Goal: Task Accomplishment & Management: Manage account settings

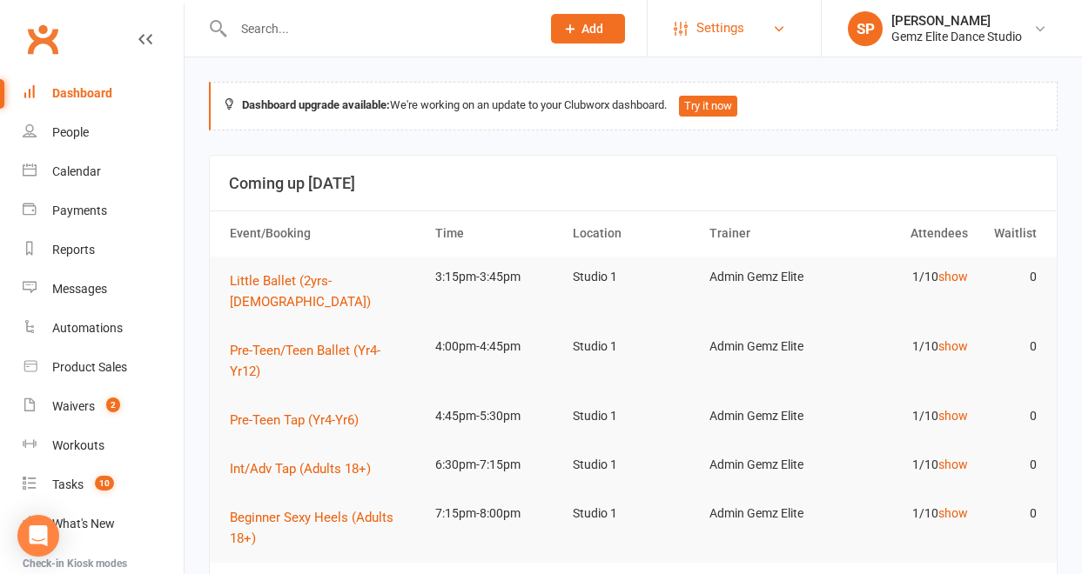
click at [730, 30] on span "Settings" at bounding box center [720, 28] width 48 height 39
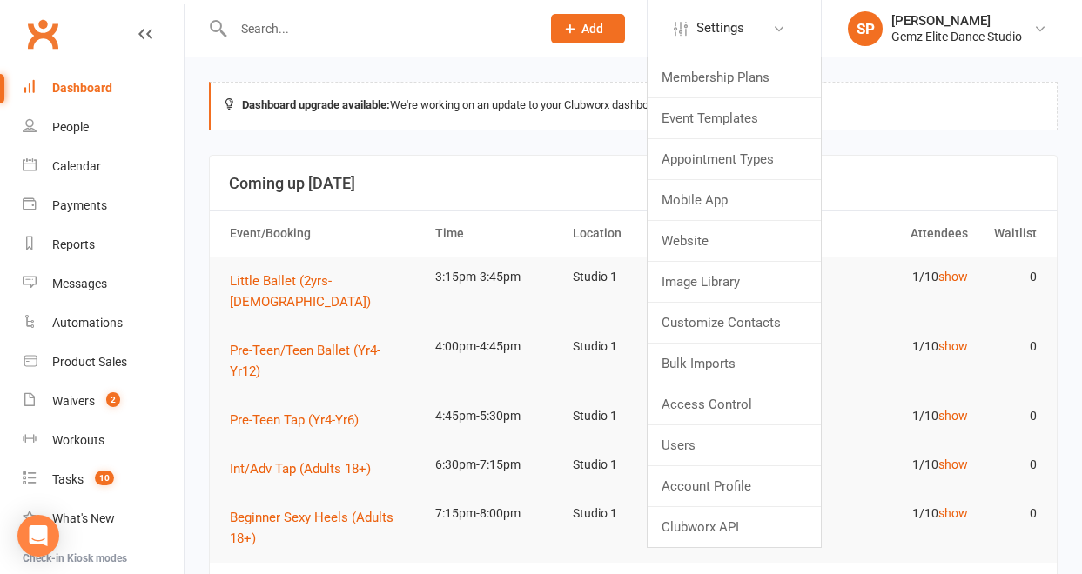
scroll to position [1, 0]
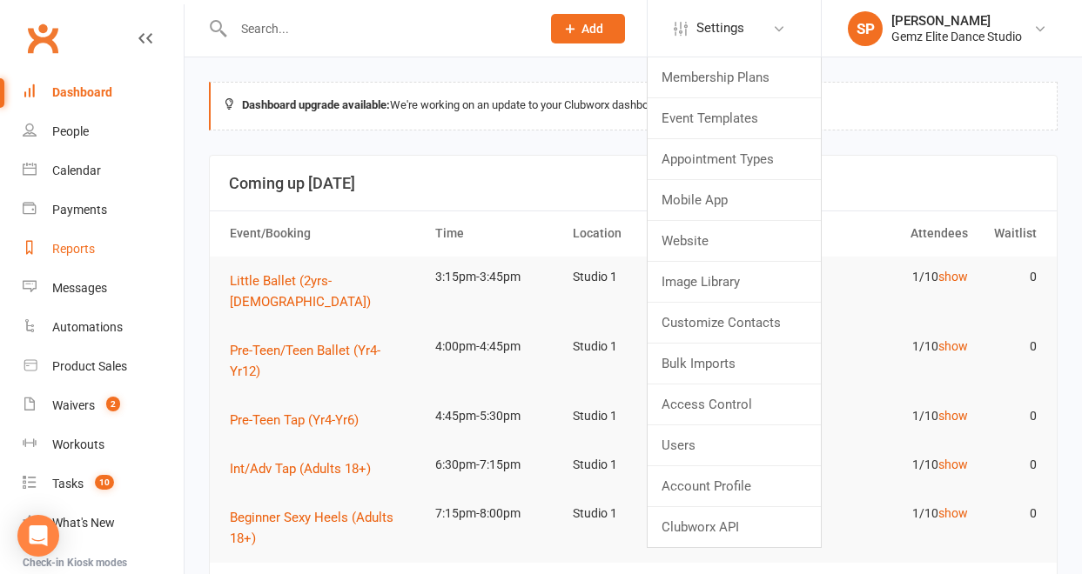
click at [64, 245] on div "Reports" at bounding box center [73, 249] width 43 height 14
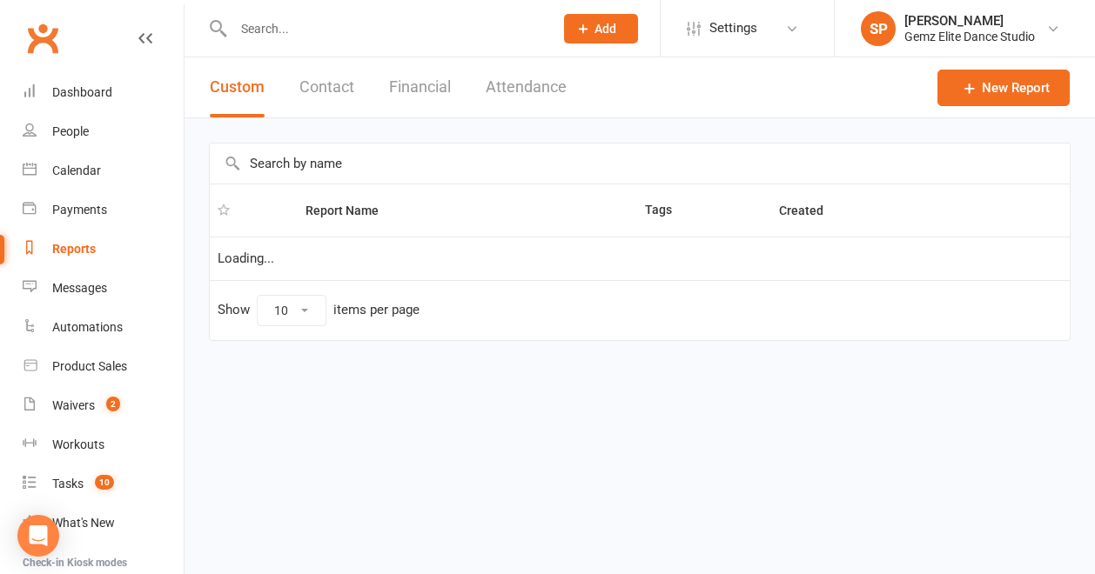
select select "100"
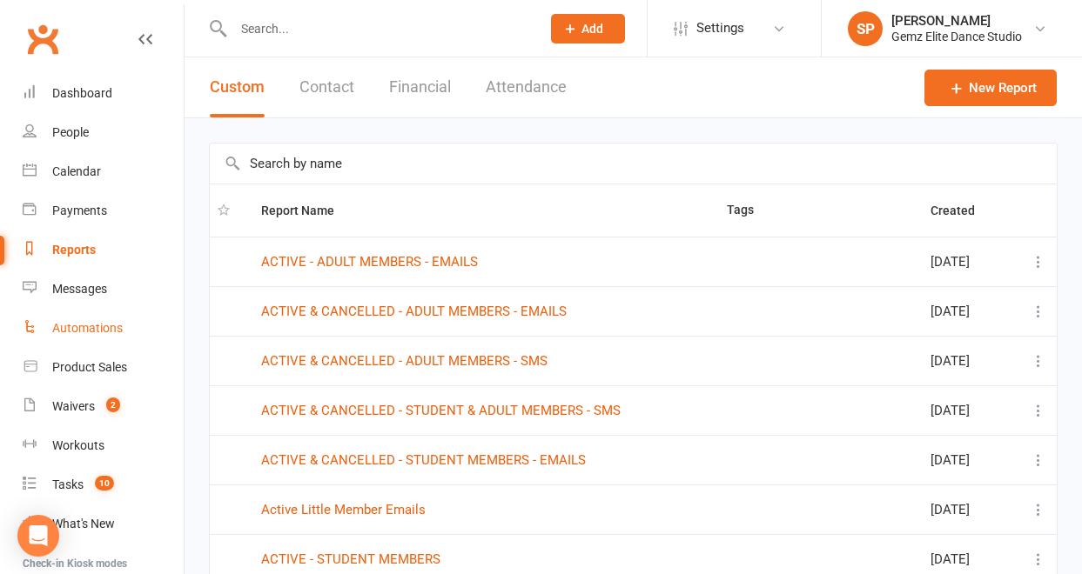
click at [108, 333] on div "Automations" at bounding box center [87, 328] width 70 height 14
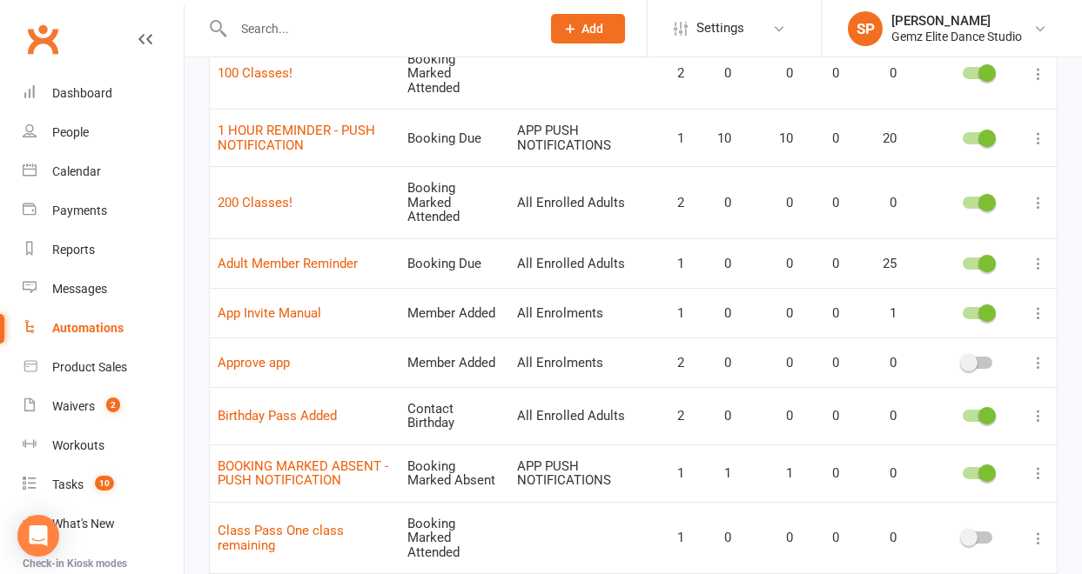
scroll to position [396, 0]
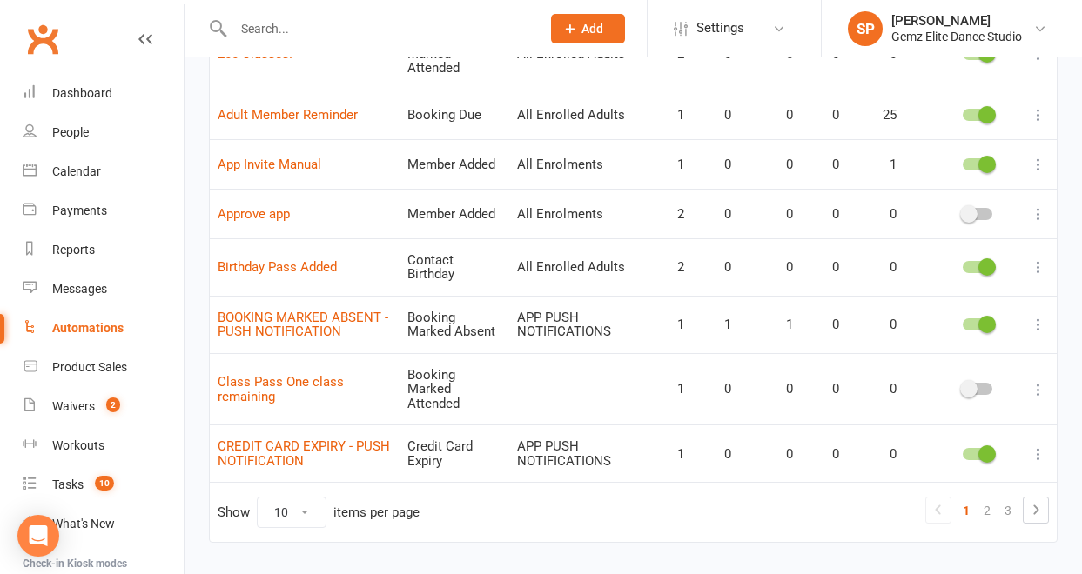
click at [312, 498] on select "10 25 50 100" at bounding box center [292, 513] width 68 height 30
select select "100"
click at [258, 498] on select "10 25 50 100" at bounding box center [292, 513] width 68 height 30
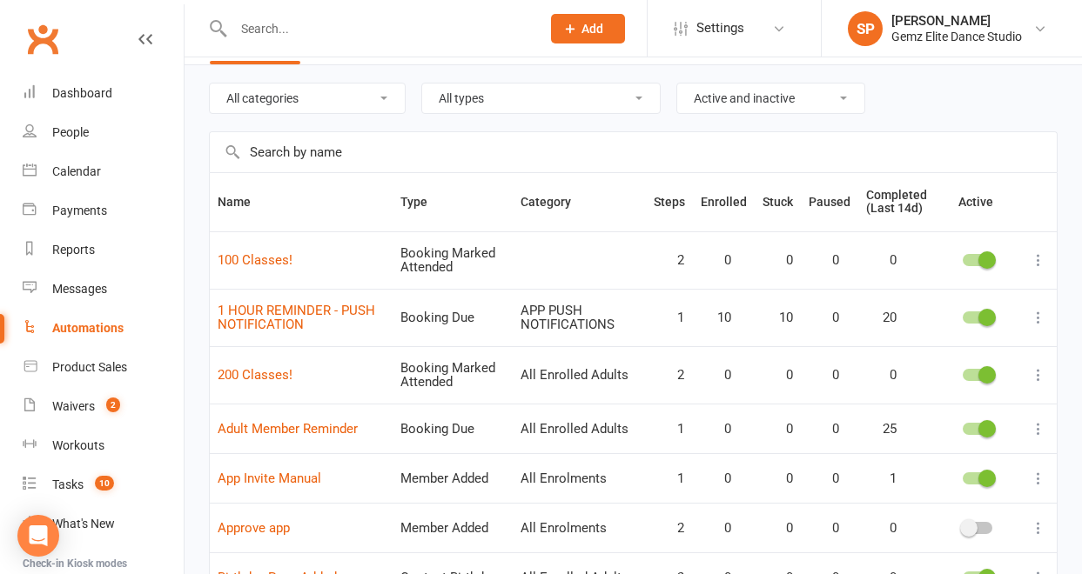
scroll to position [49, 0]
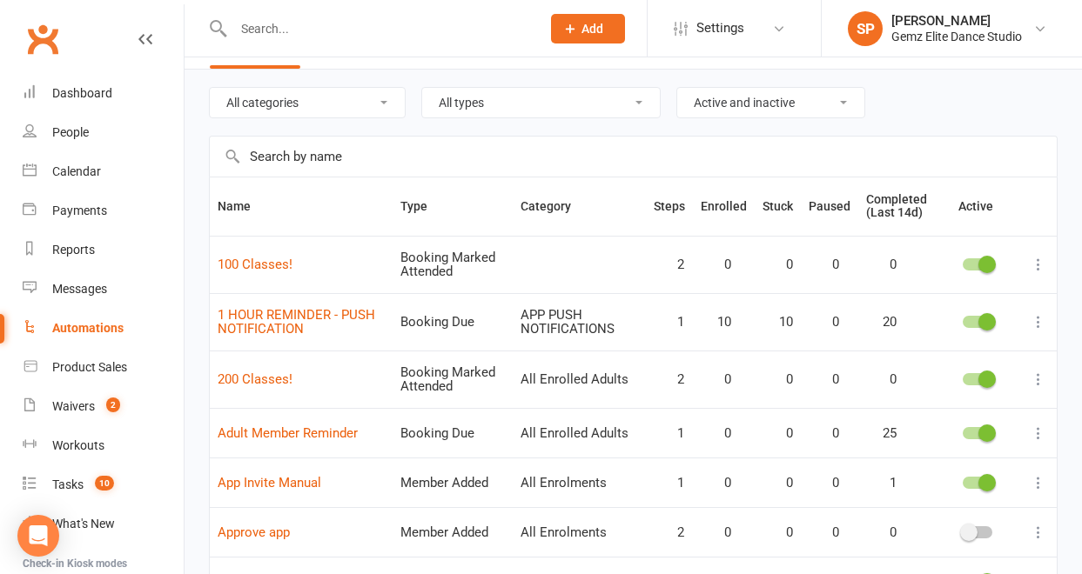
click at [267, 164] on input "text" at bounding box center [633, 157] width 847 height 40
type input "booking"
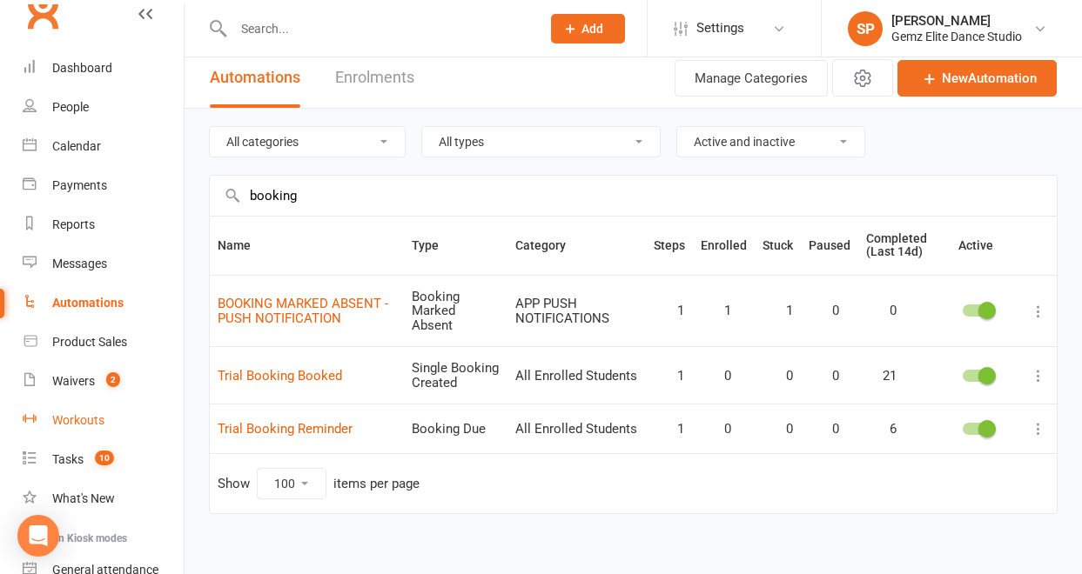
scroll to position [11, 0]
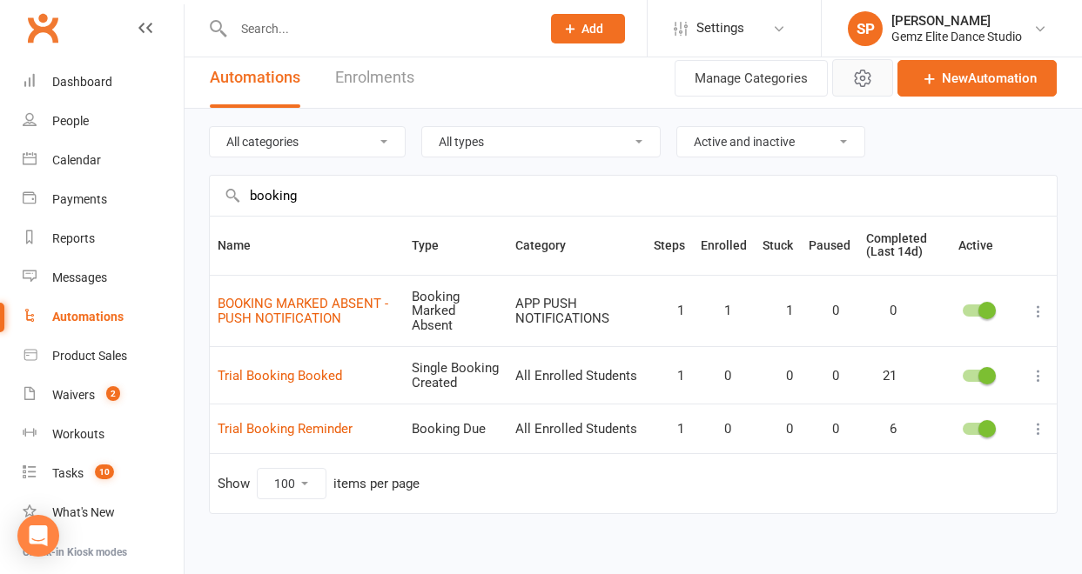
click at [857, 75] on icon "button" at bounding box center [862, 78] width 21 height 21
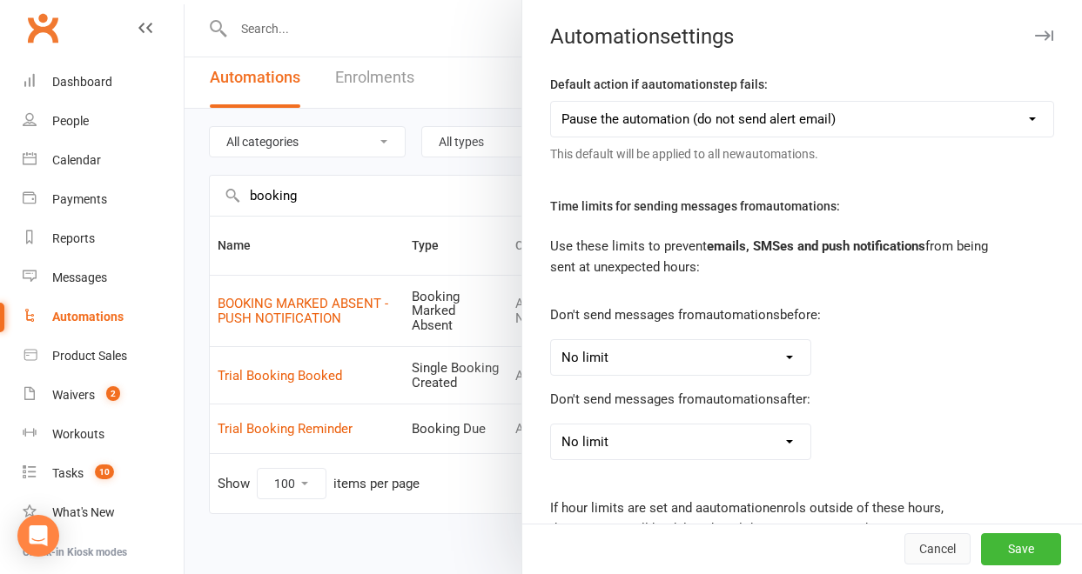
click at [919, 547] on button "Cancel" at bounding box center [937, 549] width 66 height 31
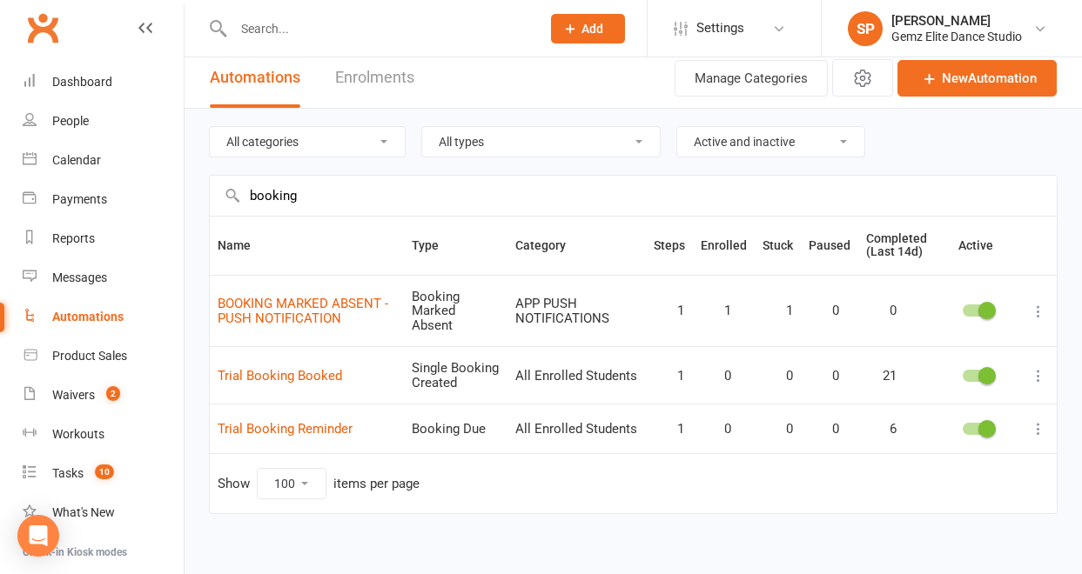
scroll to position [0, 0]
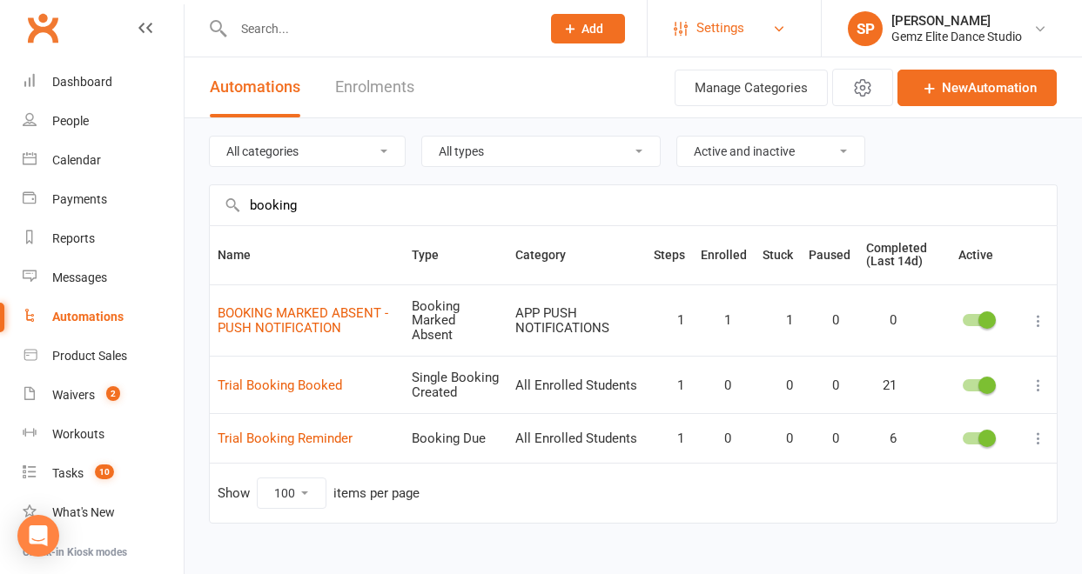
click at [734, 30] on span "Settings" at bounding box center [720, 28] width 48 height 39
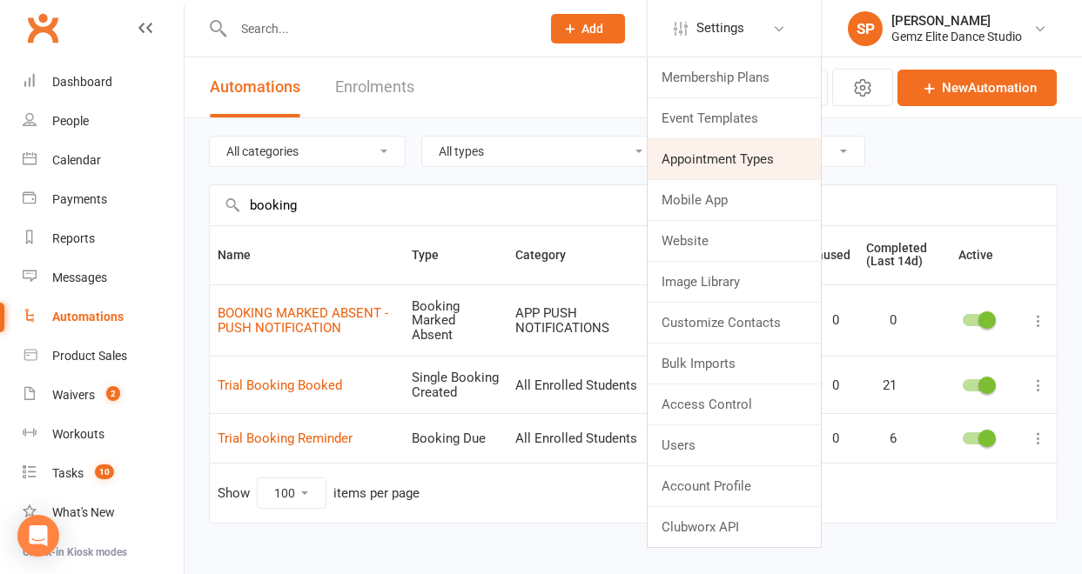
click at [732, 165] on link "Appointment Types" at bounding box center [733, 159] width 173 height 40
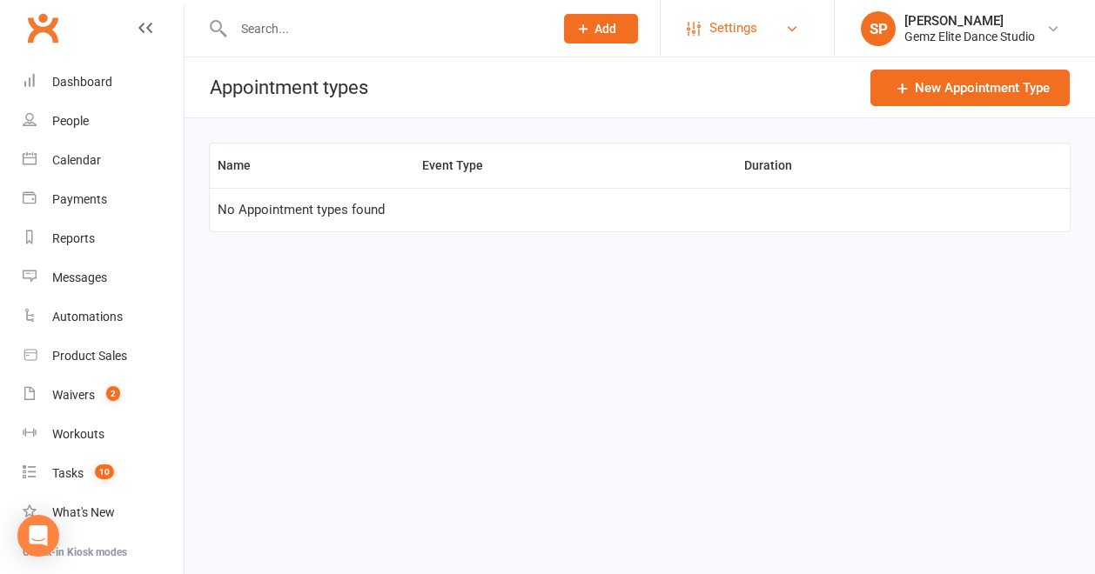
click at [786, 18] on link "Settings" at bounding box center [747, 28] width 121 height 39
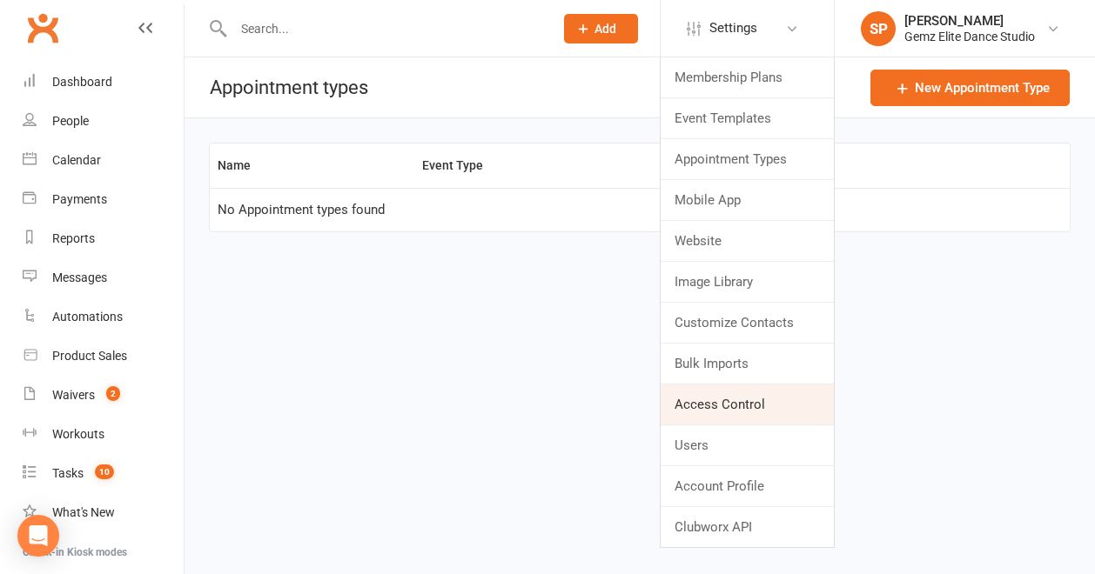
click at [762, 402] on link "Access Control" at bounding box center [746, 405] width 173 height 40
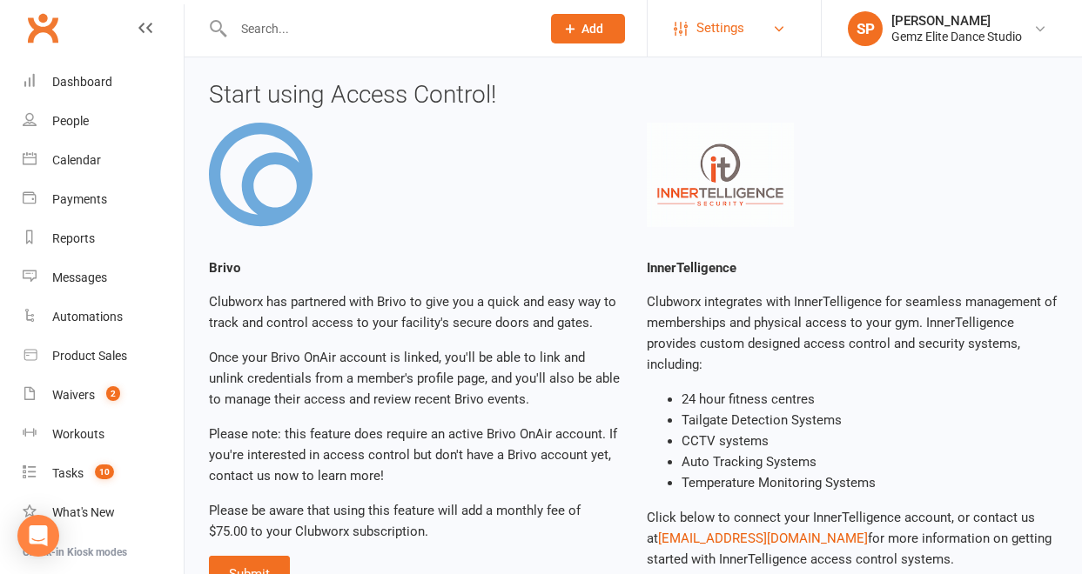
click at [776, 15] on link "Settings" at bounding box center [733, 28] width 121 height 39
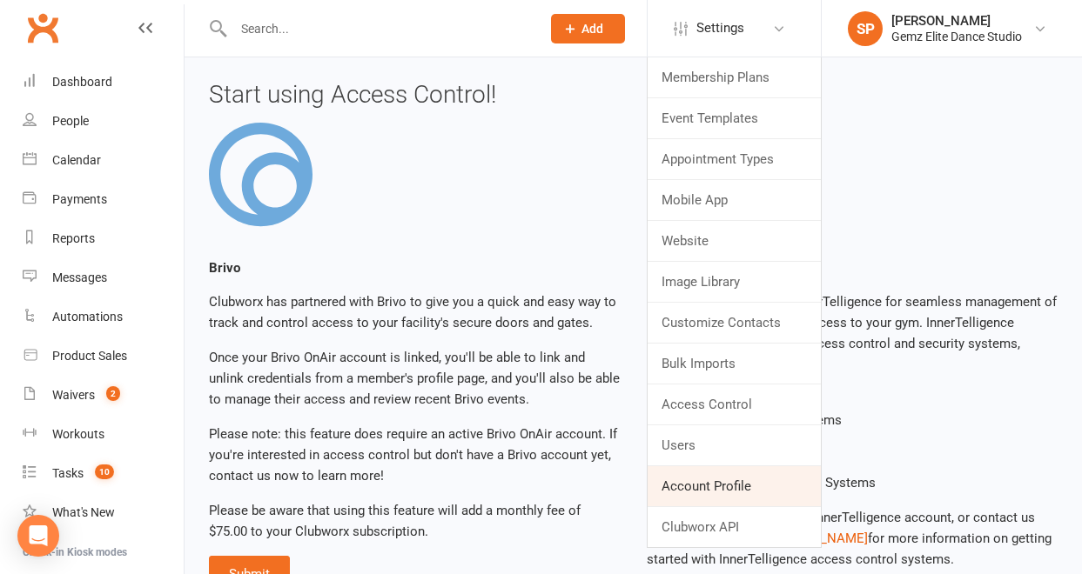
click at [754, 494] on link "Account Profile" at bounding box center [733, 486] width 173 height 40
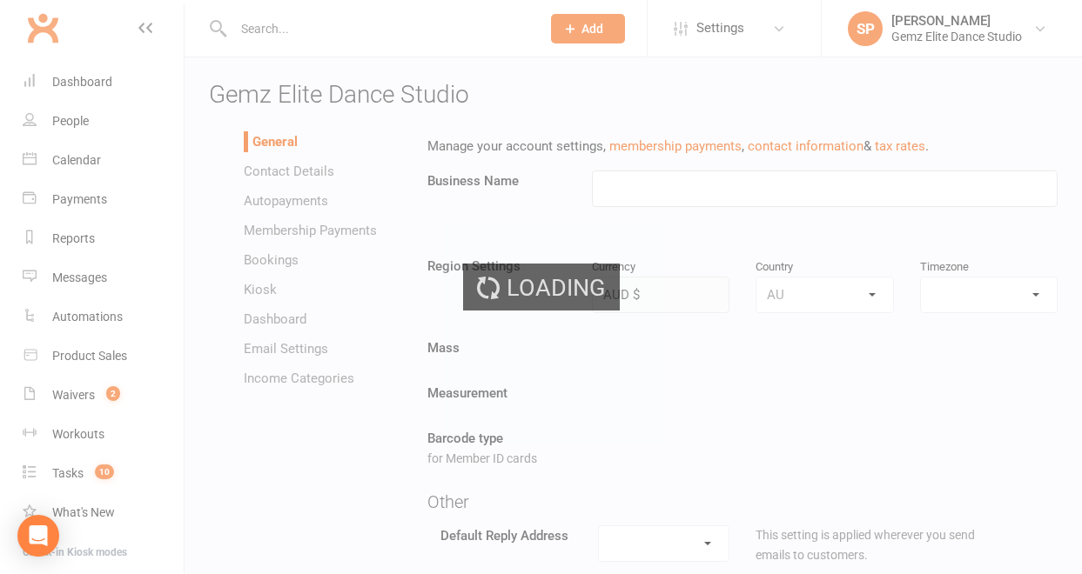
type input "Gemz Elite Dance Studio"
select select "[GEOGRAPHIC_DATA]/[GEOGRAPHIC_DATA]"
select select "[EMAIL_ADDRESS][DOMAIN_NAME]"
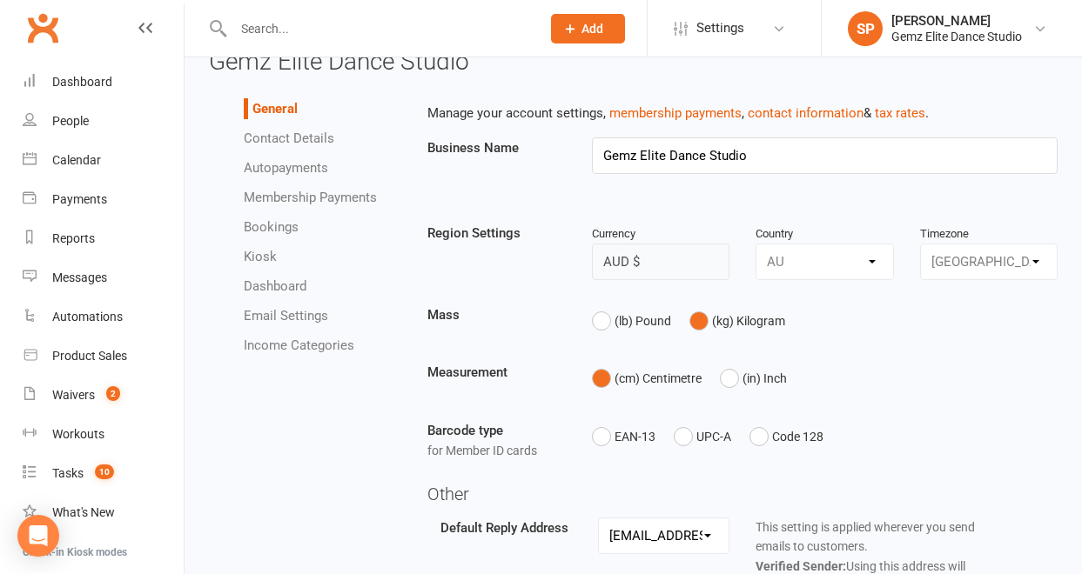
scroll to position [35, 0]
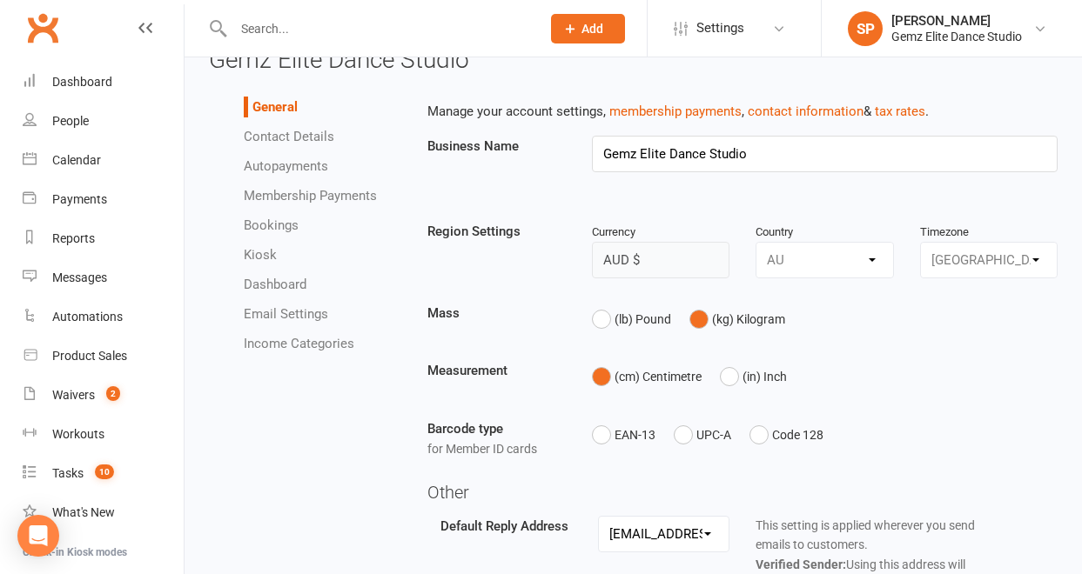
click at [275, 224] on link "Bookings" at bounding box center [271, 226] width 55 height 16
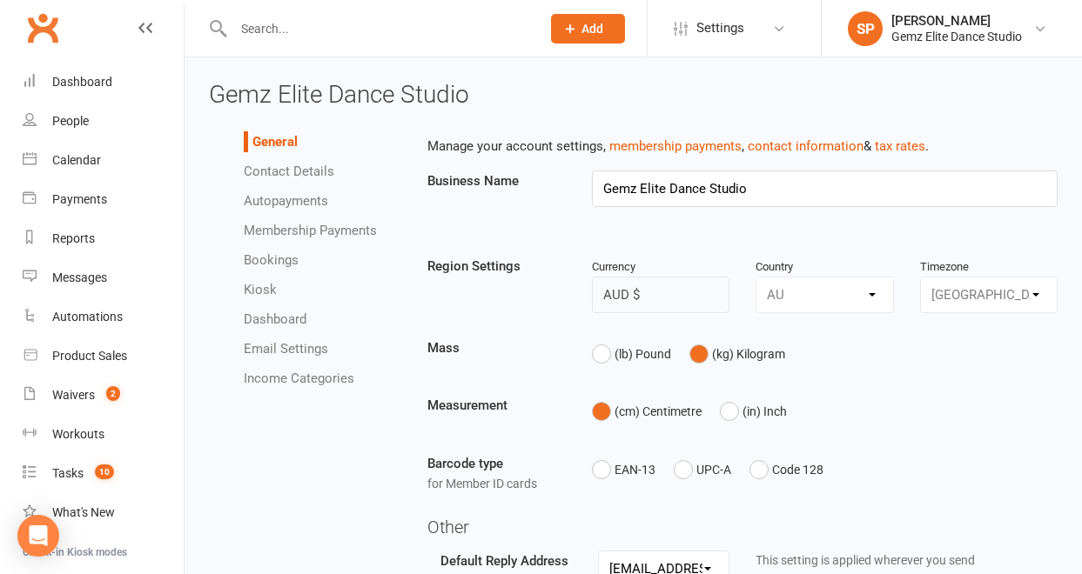
select select "send_booking_confirmation_email_to_none"
select select "send_booking_reminder_to_none"
select select "false"
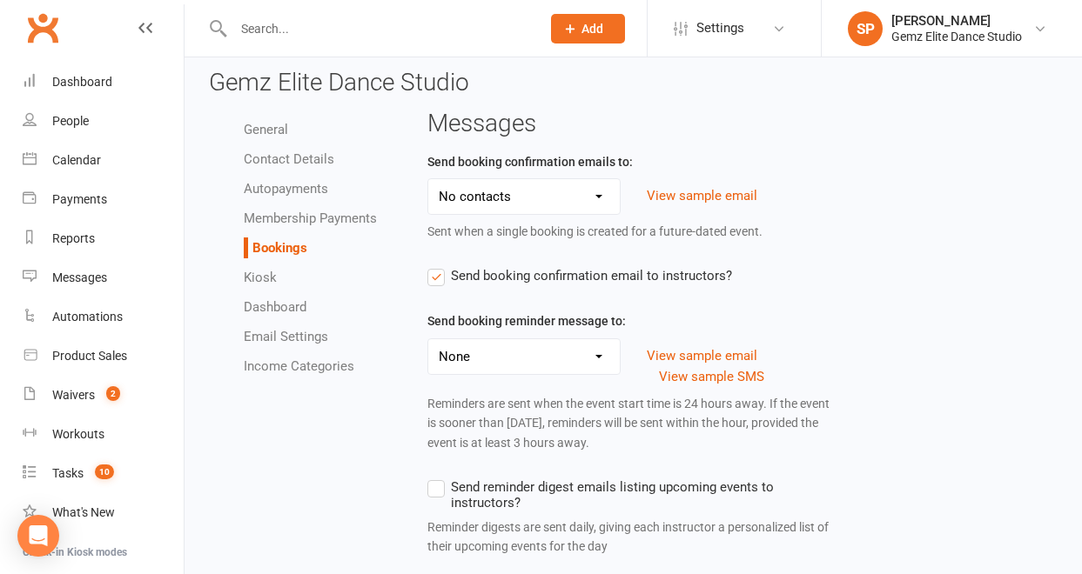
scroll to position [13, 0]
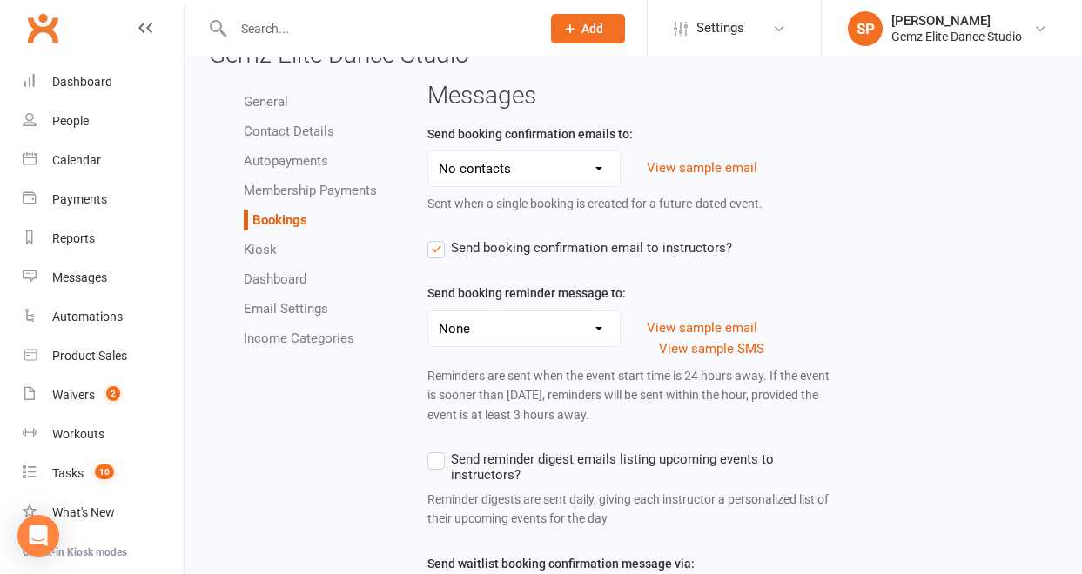
click at [601, 330] on select "All contacts Members only Prospects only None" at bounding box center [523, 328] width 191 height 35
click at [428, 311] on select "All contacts Members only Prospects only None" at bounding box center [523, 328] width 191 height 35
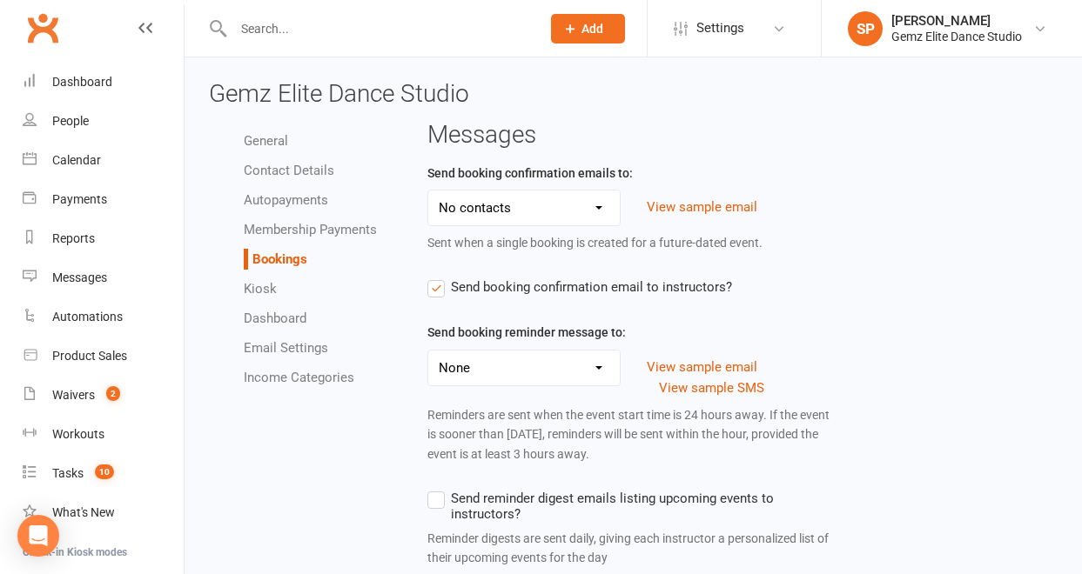
scroll to position [0, 0]
click at [298, 348] on link "Email Settings" at bounding box center [286, 349] width 84 height 16
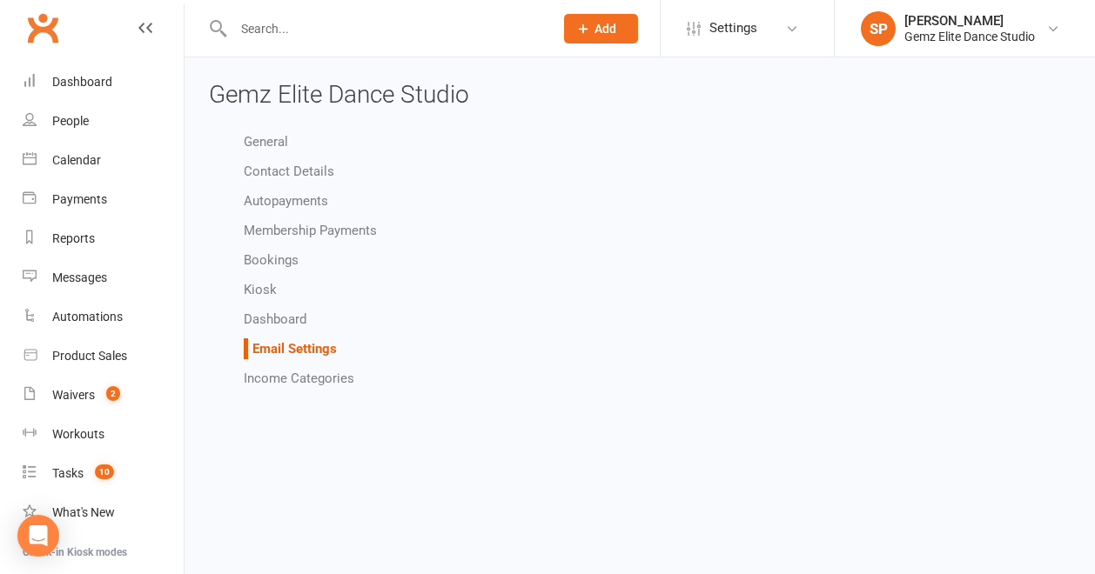
select select "other"
select select "do_not_send"
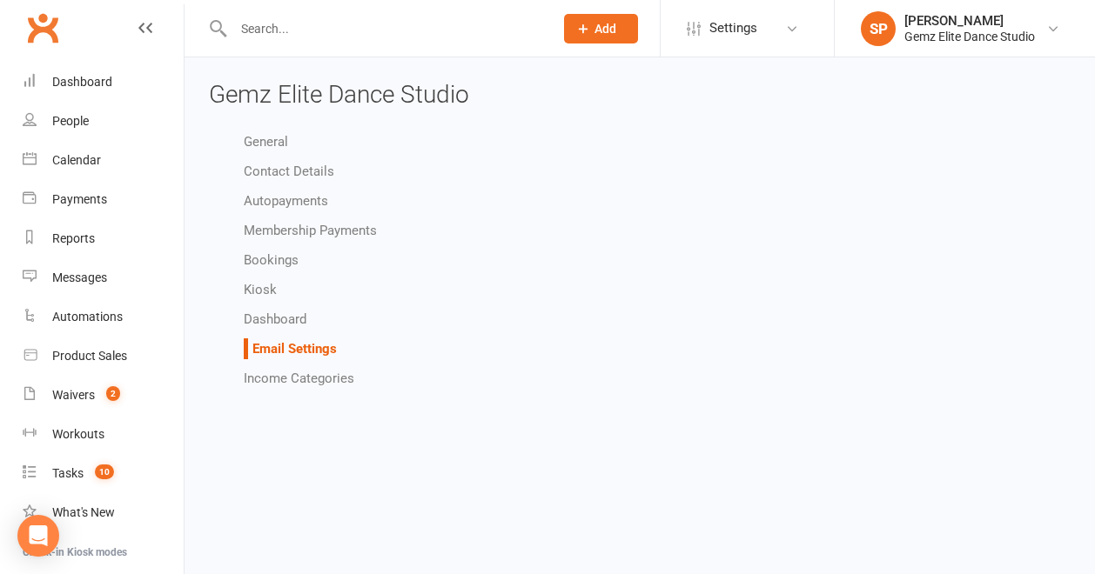
select select "other"
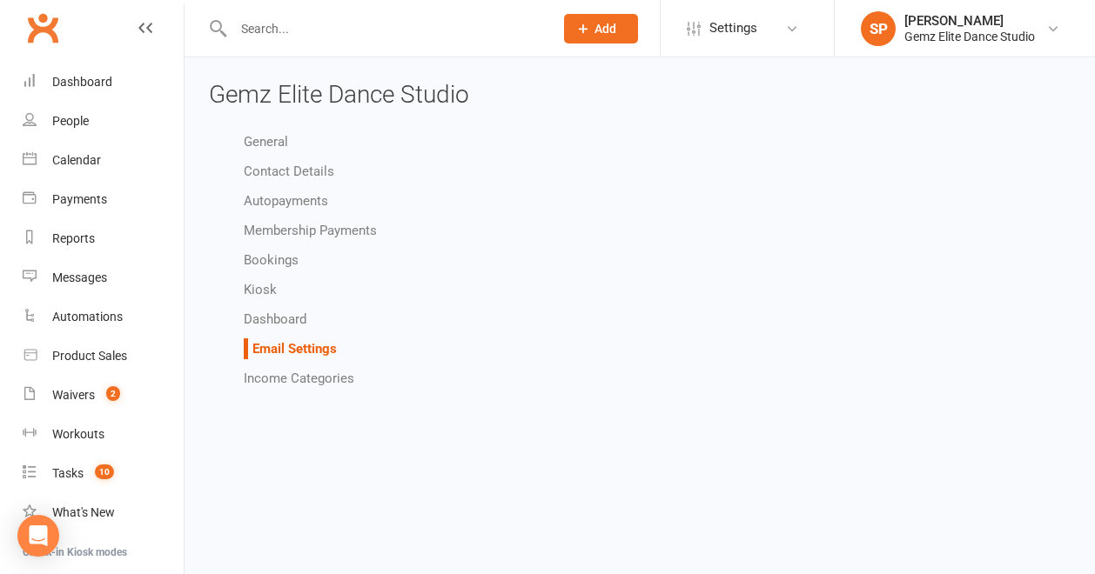
select select "other"
select select "do_not_send"
select select "other"
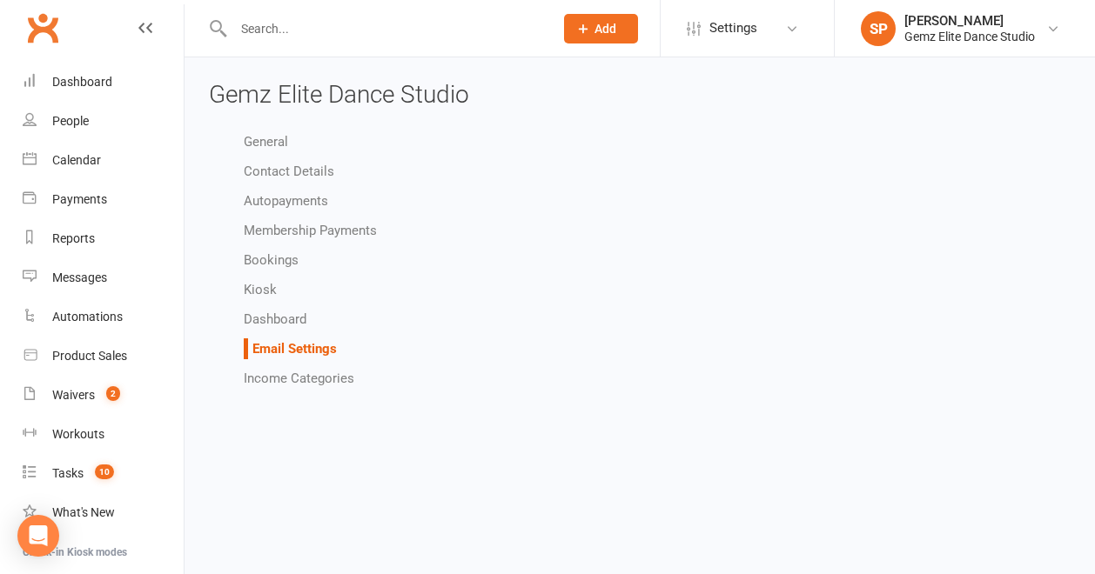
select select "other"
select select "do_not_send"
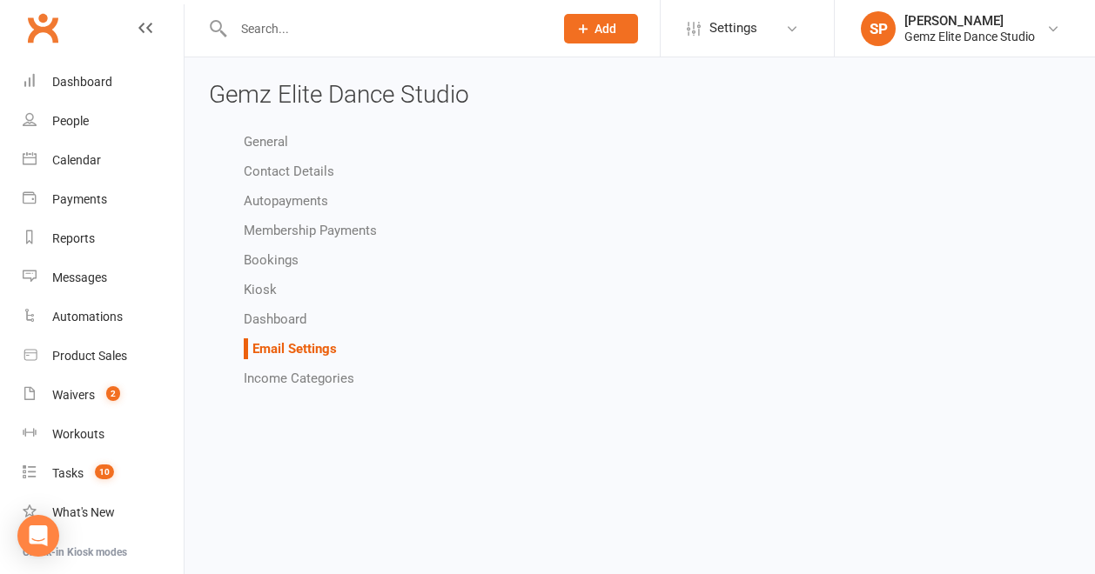
select select "other"
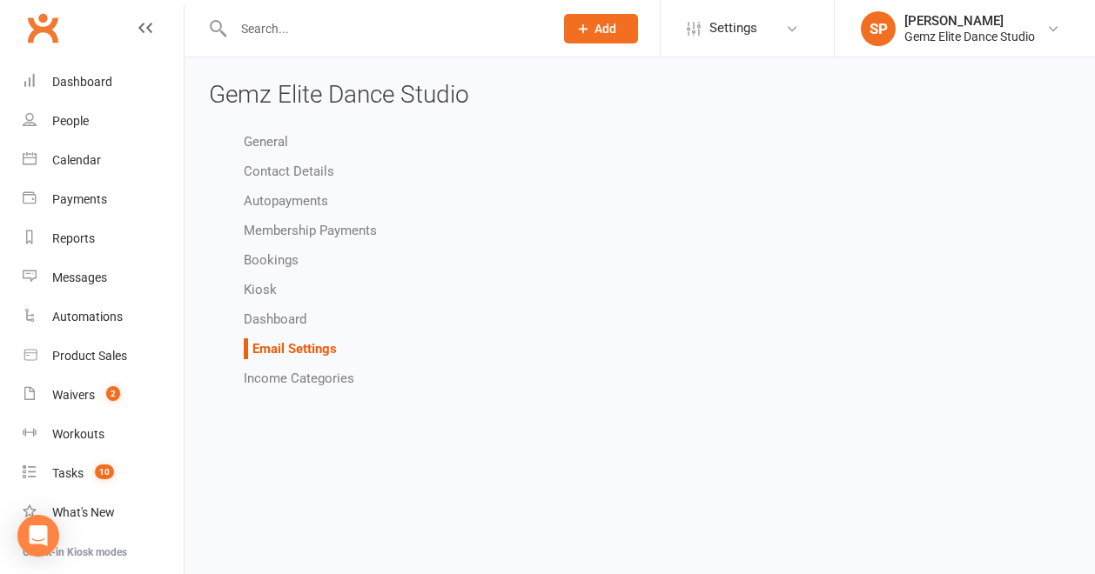
select select "other"
select select "do_not_send"
select select "other"
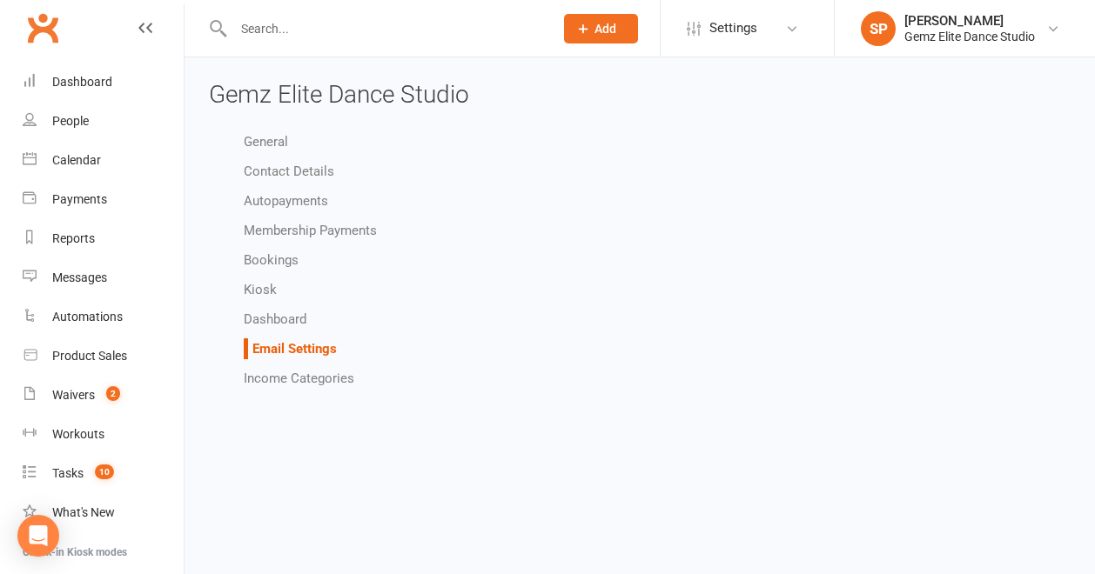
select select "other"
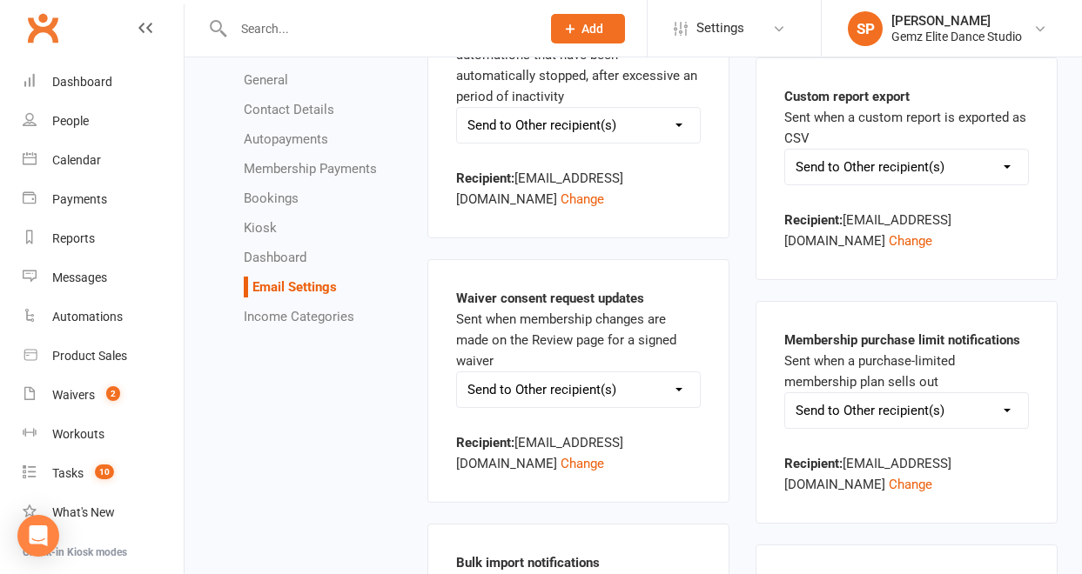
scroll to position [1513, 0]
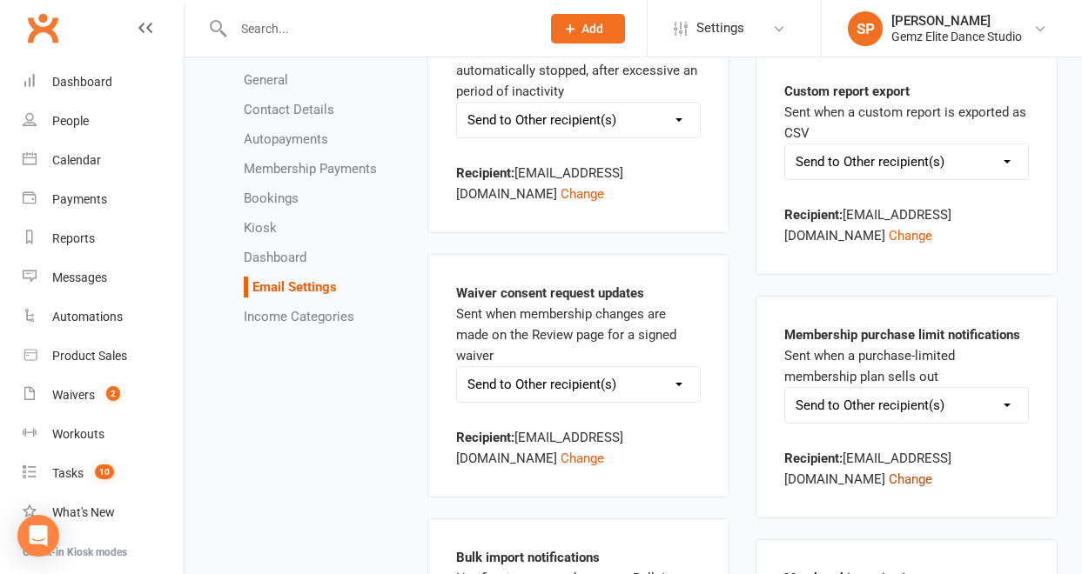
click at [888, 479] on button "Change" at bounding box center [910, 479] width 44 height 21
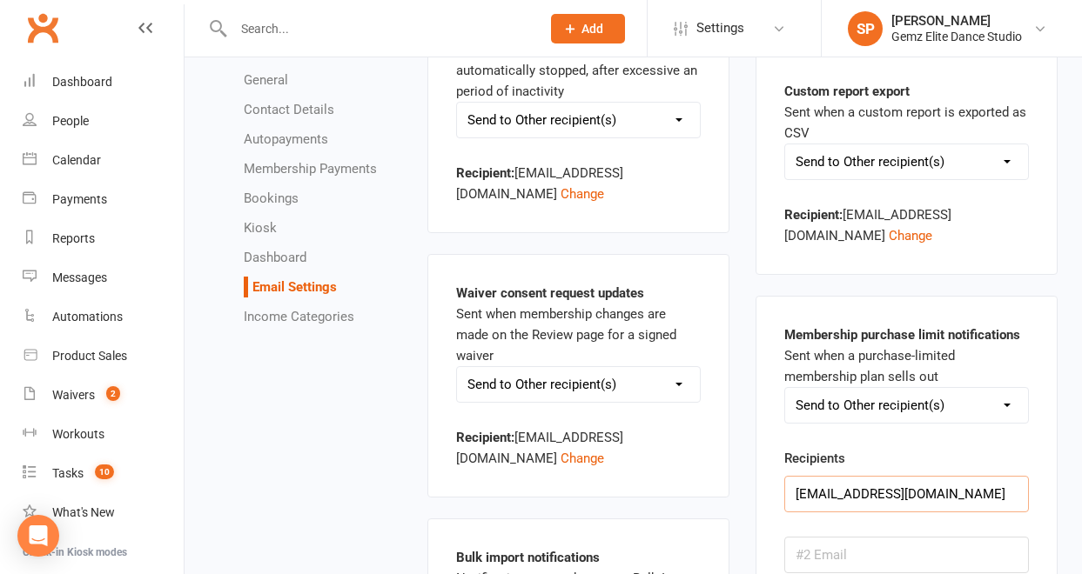
drag, startPoint x: 829, startPoint y: 496, endPoint x: 781, endPoint y: 498, distance: 47.9
click at [781, 498] on div "Membership purchase limit notifications Sent when a purchase-limited membership…" at bounding box center [906, 492] width 302 height 392
type input "[EMAIL_ADDRESS][DOMAIN_NAME]"
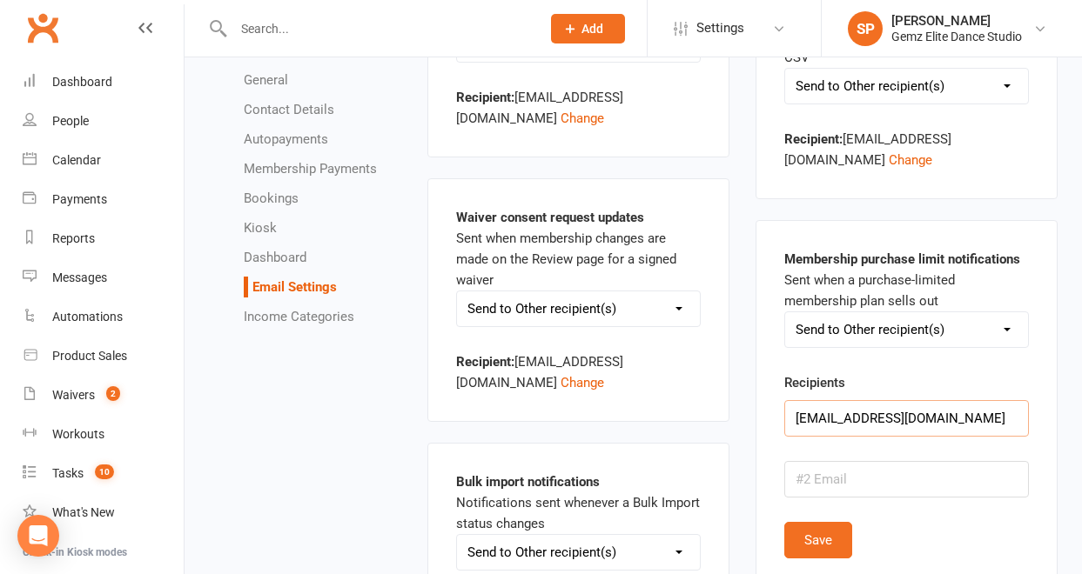
scroll to position [1632, 0]
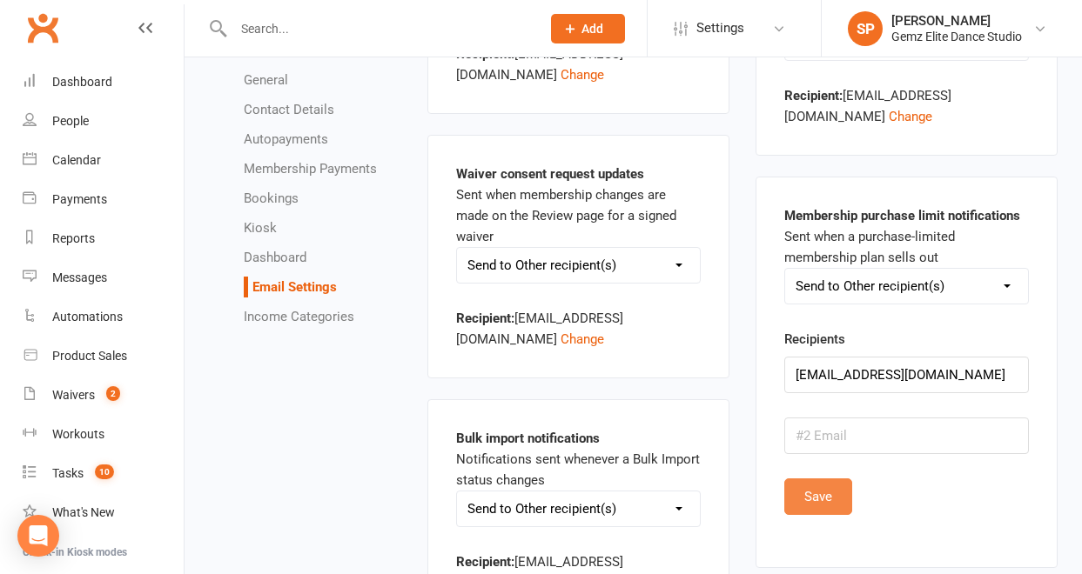
click at [813, 501] on button "Save" at bounding box center [818, 497] width 68 height 37
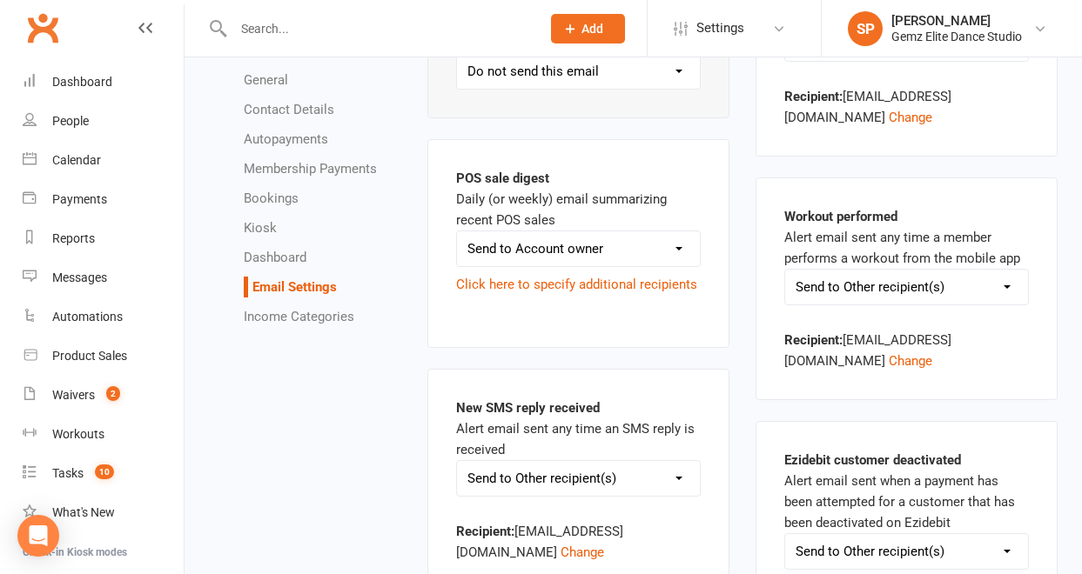
scroll to position [3534, 0]
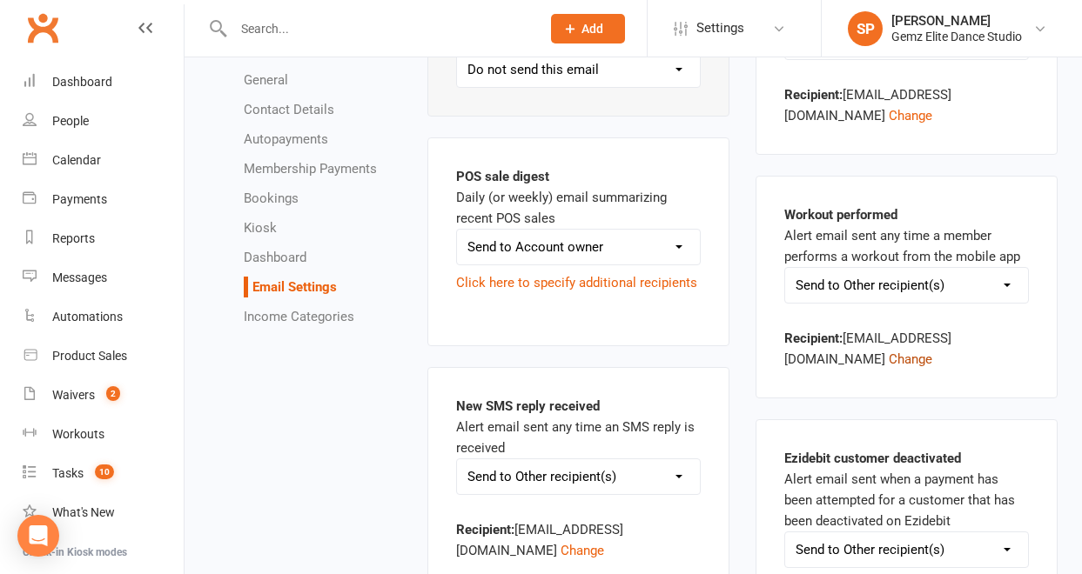
click at [888, 362] on button "Change" at bounding box center [910, 359] width 44 height 21
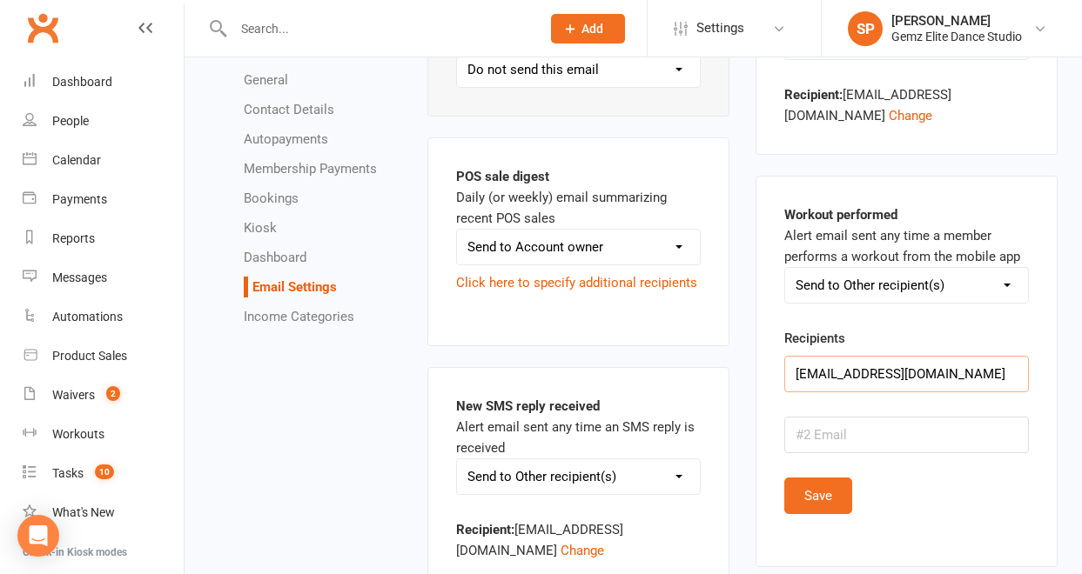
drag, startPoint x: 833, startPoint y: 373, endPoint x: 773, endPoint y: 374, distance: 60.0
click at [773, 374] on div "Workout performed Alert email sent any time a member performs a workout from th…" at bounding box center [906, 372] width 302 height 392
type input "[EMAIL_ADDRESS][DOMAIN_NAME]"
click at [823, 497] on button "Save" at bounding box center [818, 496] width 68 height 37
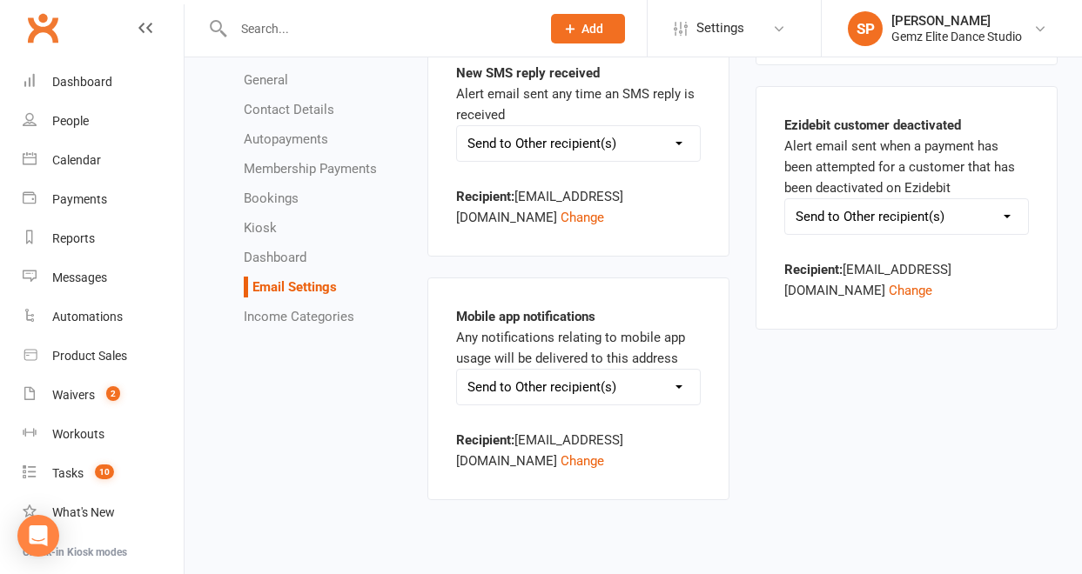
scroll to position [3866, 0]
click at [560, 459] on button "Change" at bounding box center [582, 462] width 44 height 21
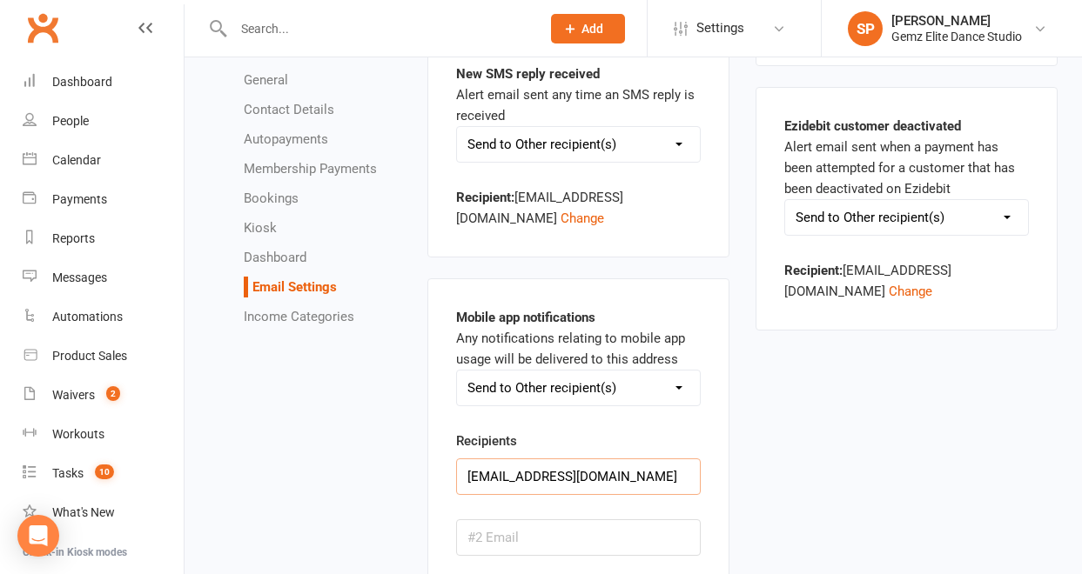
drag, startPoint x: 501, startPoint y: 477, endPoint x: 440, endPoint y: 478, distance: 60.9
click at [440, 478] on div "Mobile app notifications Any notifications relating to mobile app usage will be…" at bounding box center [578, 474] width 302 height 392
type input "[EMAIL_ADDRESS][DOMAIN_NAME]"
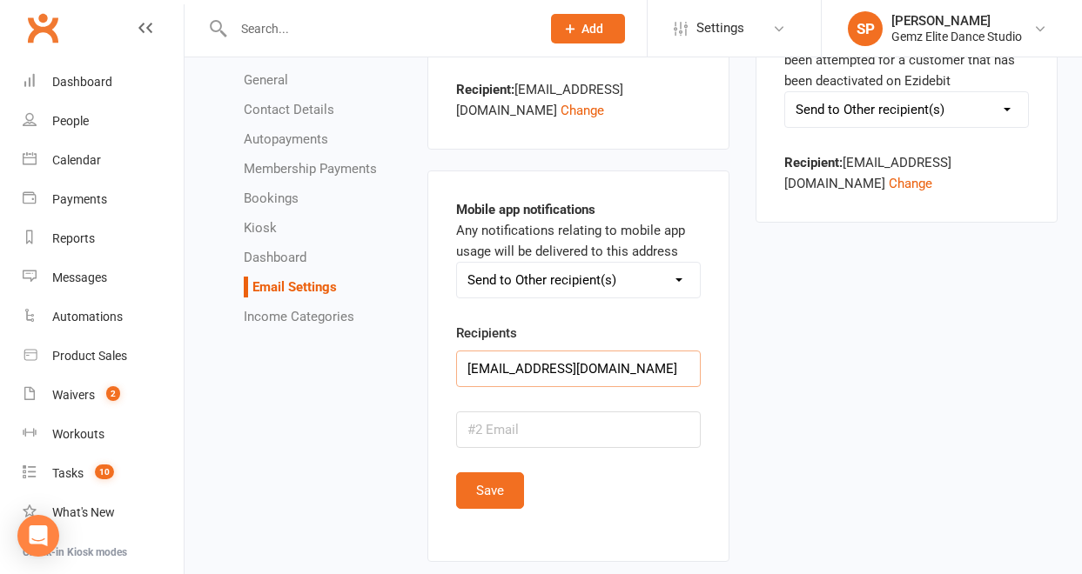
scroll to position [4004, 0]
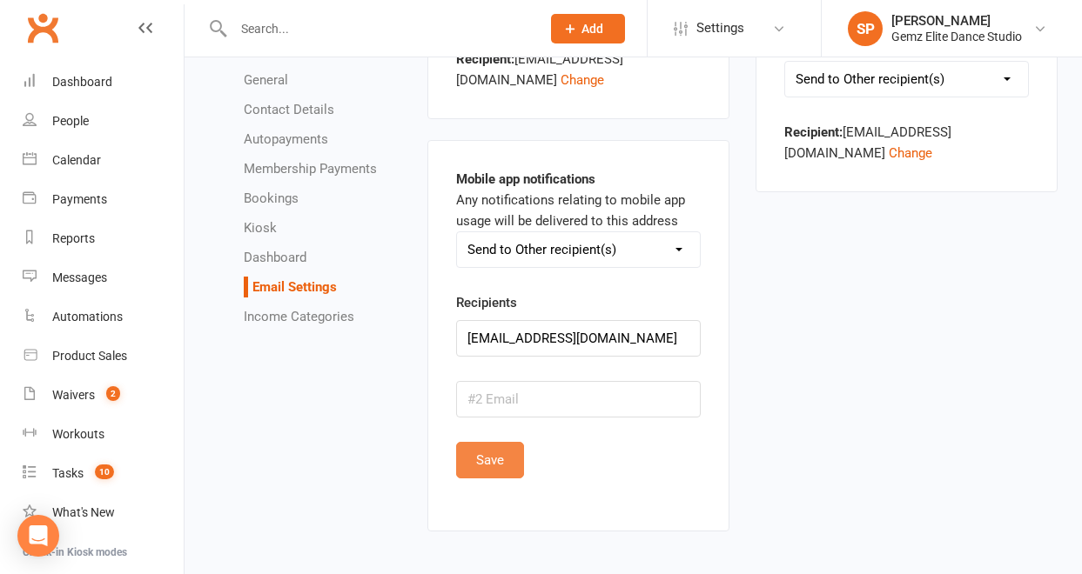
click at [499, 458] on button "Save" at bounding box center [490, 460] width 68 height 37
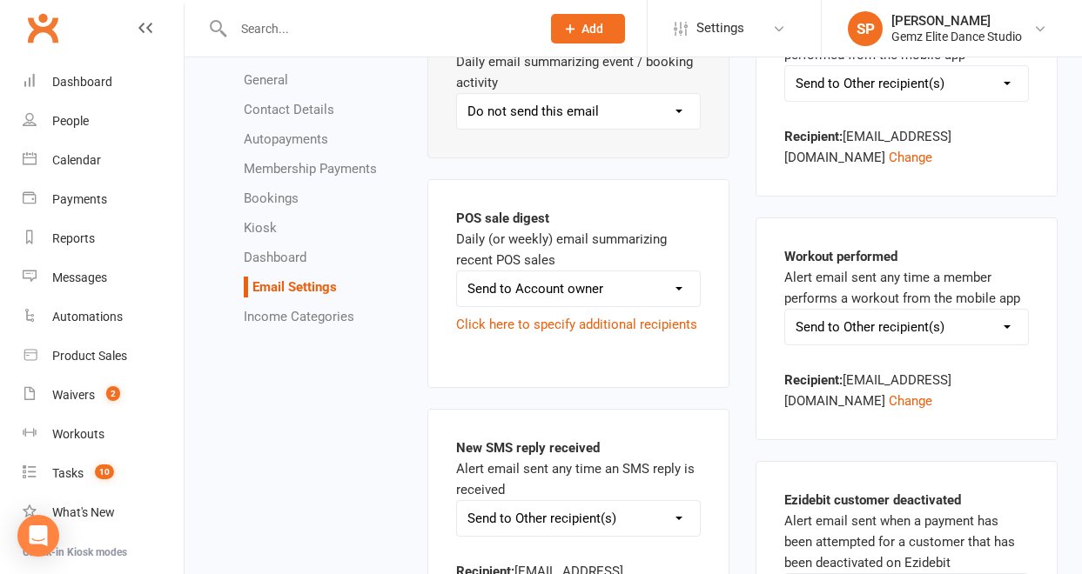
scroll to position [3491, 0]
click at [676, 291] on select "Send to Account owner Send to Other recipient(s) Do not send this email" at bounding box center [578, 289] width 243 height 35
select select "other"
click at [457, 272] on select "Send to Account owner Send to Other recipient(s) Do not send this email" at bounding box center [578, 289] width 243 height 35
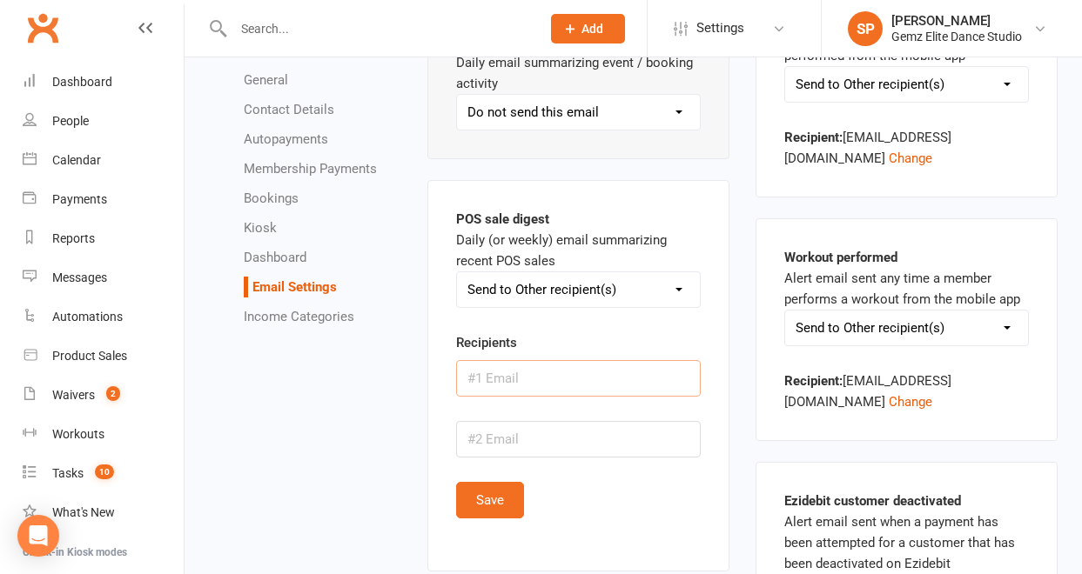
click at [510, 377] on input "text" at bounding box center [578, 378] width 245 height 37
type input "[EMAIL_ADDRESS][DOMAIN_NAME]"
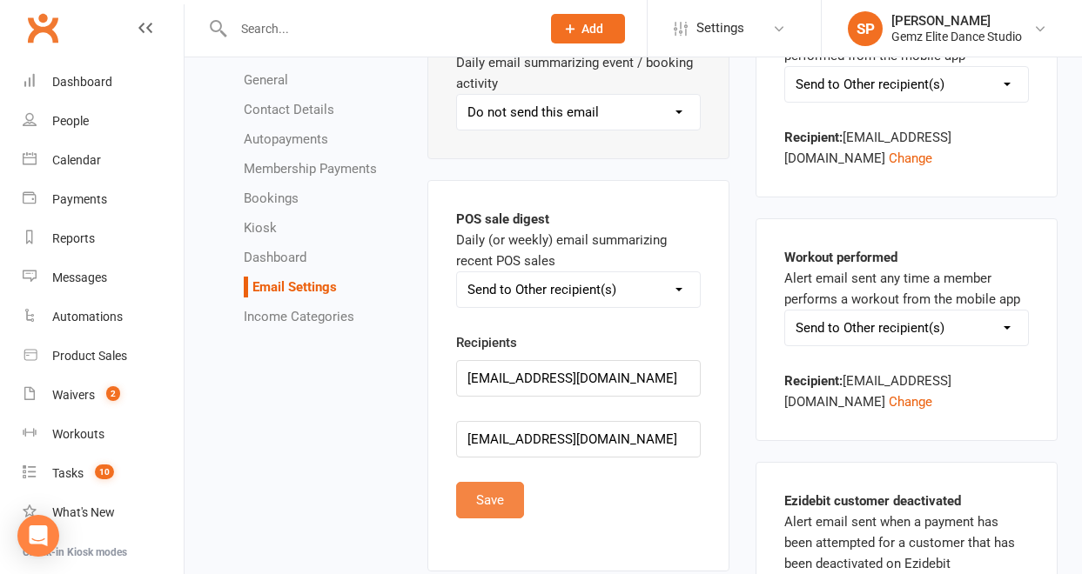
click at [499, 507] on button "Save" at bounding box center [490, 500] width 68 height 37
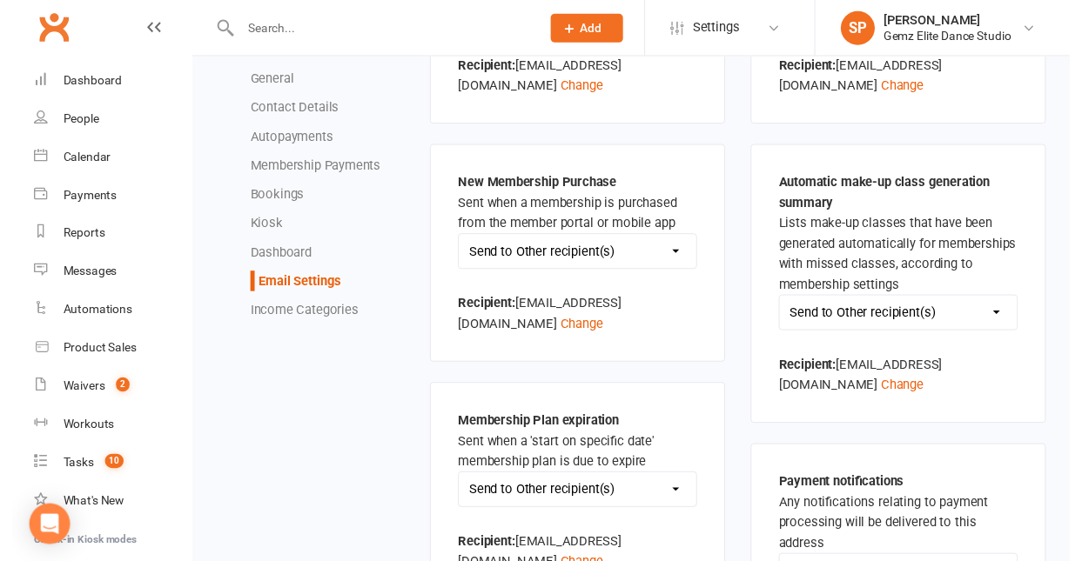
scroll to position [2122, 0]
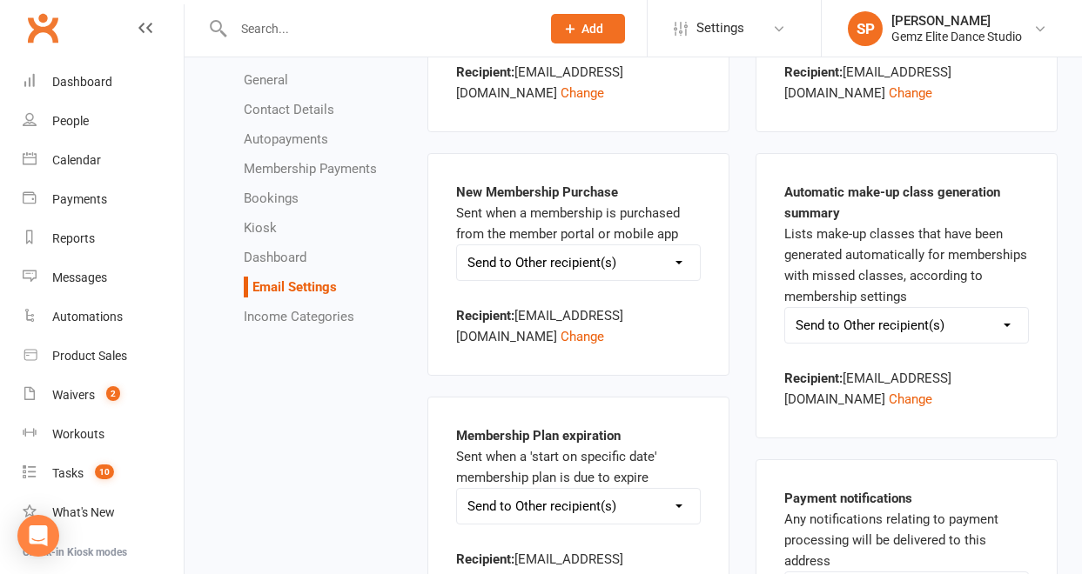
click at [1027, 336] on select "Send to Account owner Send to Other recipient(s) Do not send this email" at bounding box center [906, 325] width 243 height 35
select select "do_not_send"
click at [785, 308] on select "Send to Account owner Send to Other recipient(s) Do not send this email" at bounding box center [906, 325] width 243 height 35
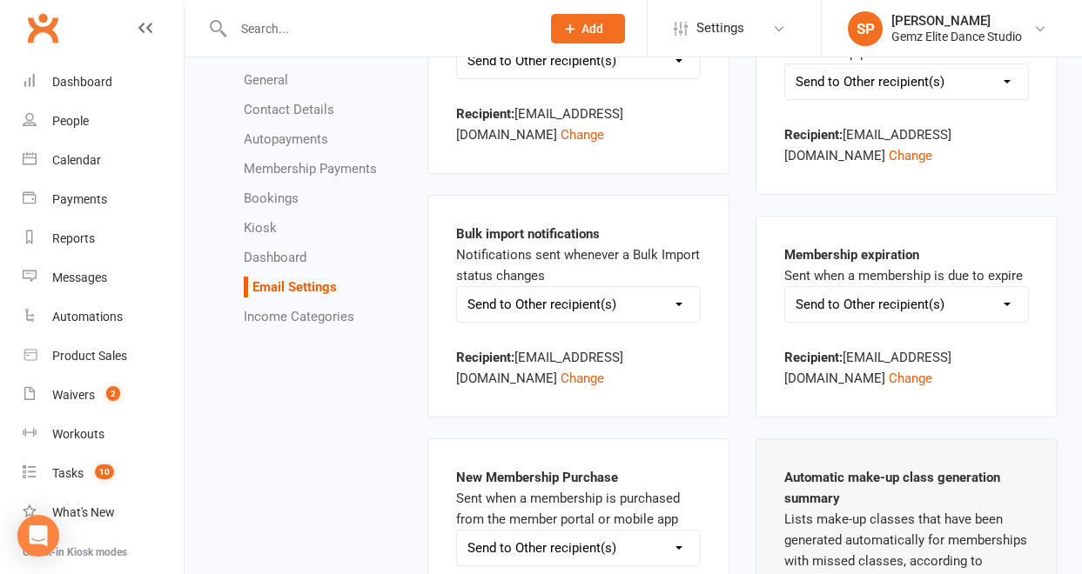
scroll to position [1834, 0]
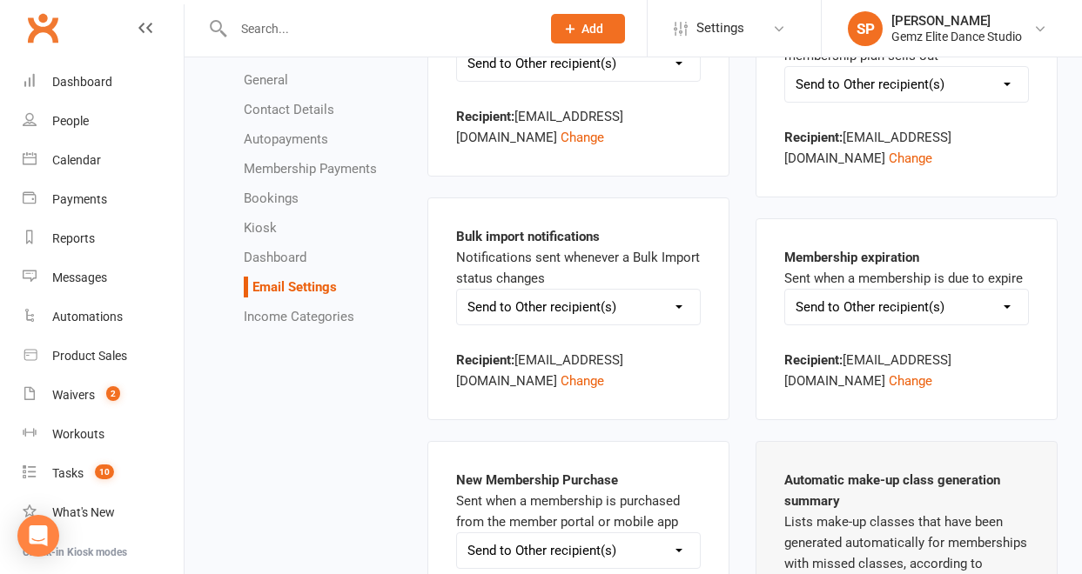
click at [679, 301] on select "Send to Current user Send to Other recipient(s) Do not send this email" at bounding box center [578, 307] width 243 height 35
click at [560, 381] on button "Change" at bounding box center [582, 381] width 44 height 21
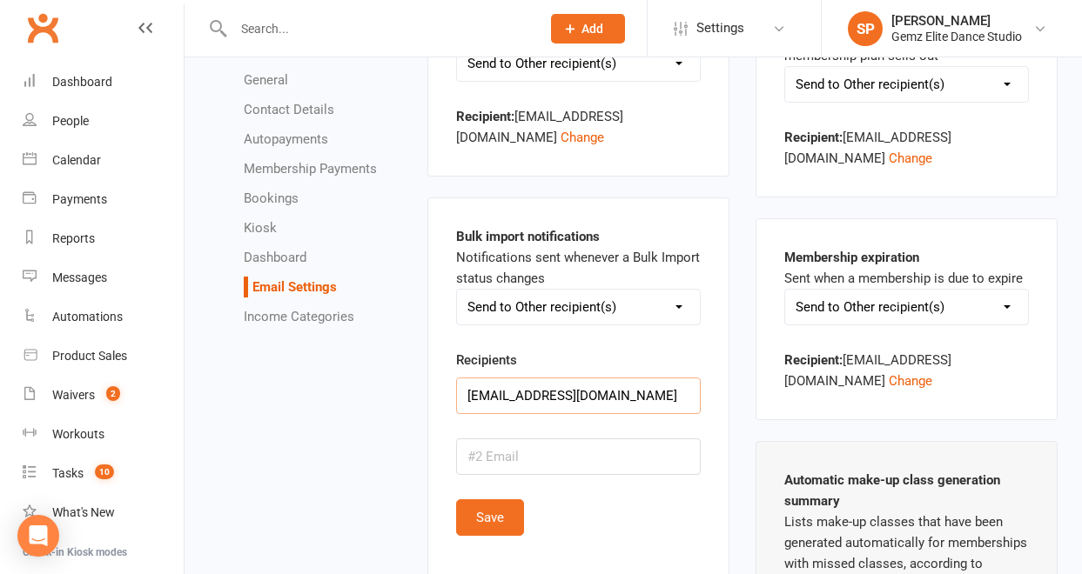
drag, startPoint x: 503, startPoint y: 396, endPoint x: 439, endPoint y: 395, distance: 64.4
click at [439, 395] on div "Bulk import notifications Notifications sent whenever a Bulk Import status chan…" at bounding box center [578, 394] width 302 height 392
type input "[EMAIL_ADDRESS][DOMAIN_NAME]"
click at [505, 515] on button "Save" at bounding box center [490, 517] width 68 height 37
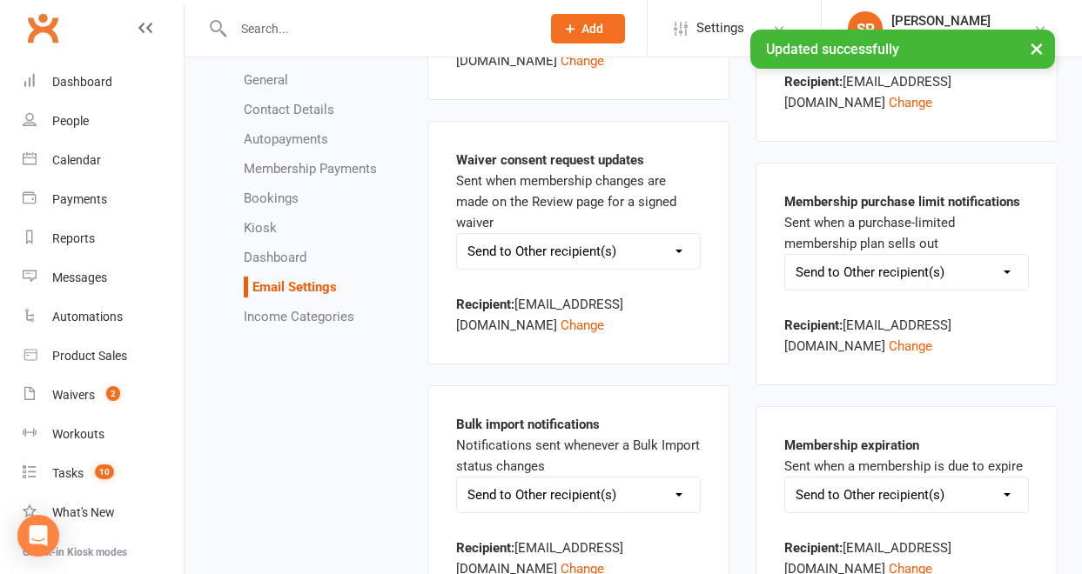
scroll to position [1645, 0]
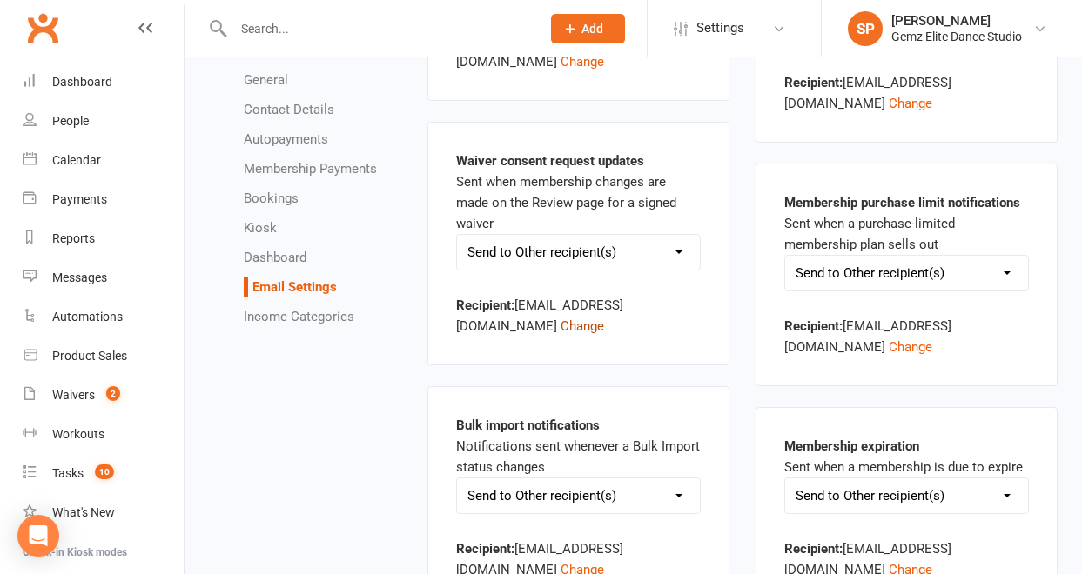
click at [560, 321] on button "Change" at bounding box center [582, 326] width 44 height 21
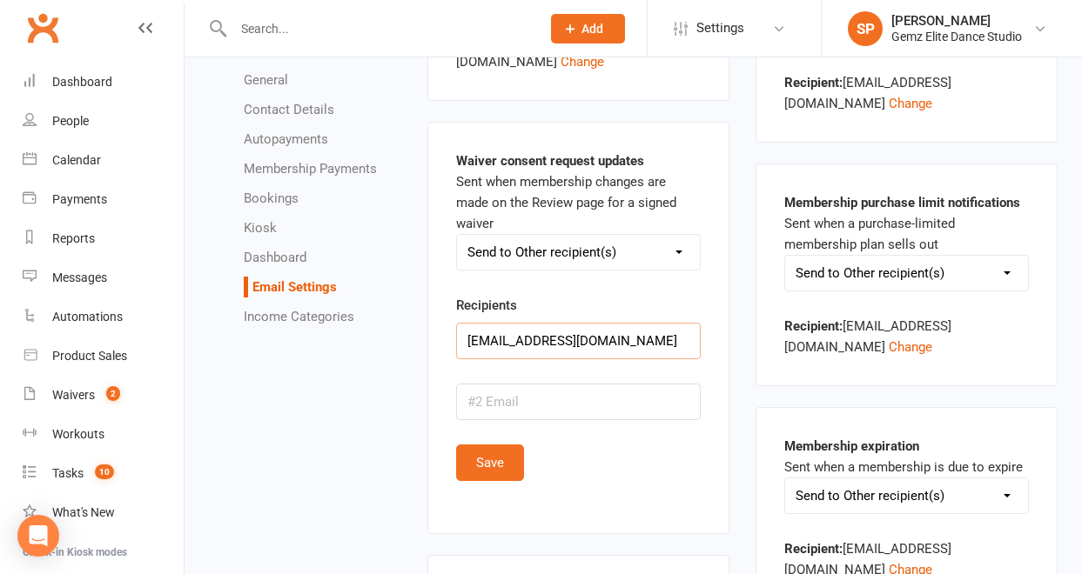
drag, startPoint x: 503, startPoint y: 342, endPoint x: 450, endPoint y: 343, distance: 53.1
click at [450, 343] on div "Waiver consent request updates Sent when membership changes are made on the Rev…" at bounding box center [578, 328] width 302 height 412
type input "[EMAIL_ADDRESS][DOMAIN_NAME]"
click at [500, 469] on button "Save" at bounding box center [490, 463] width 68 height 37
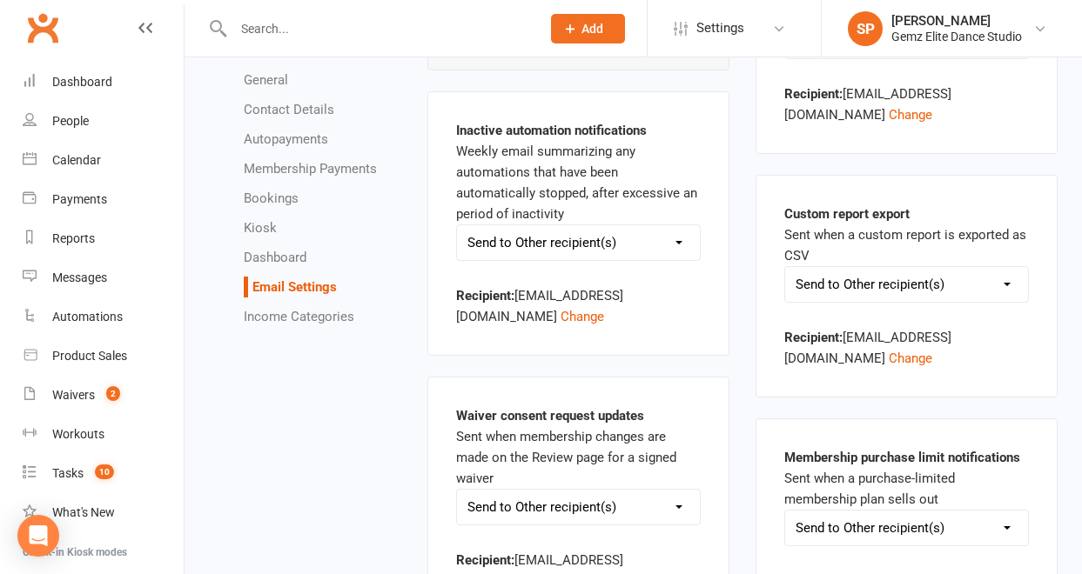
scroll to position [1388, 0]
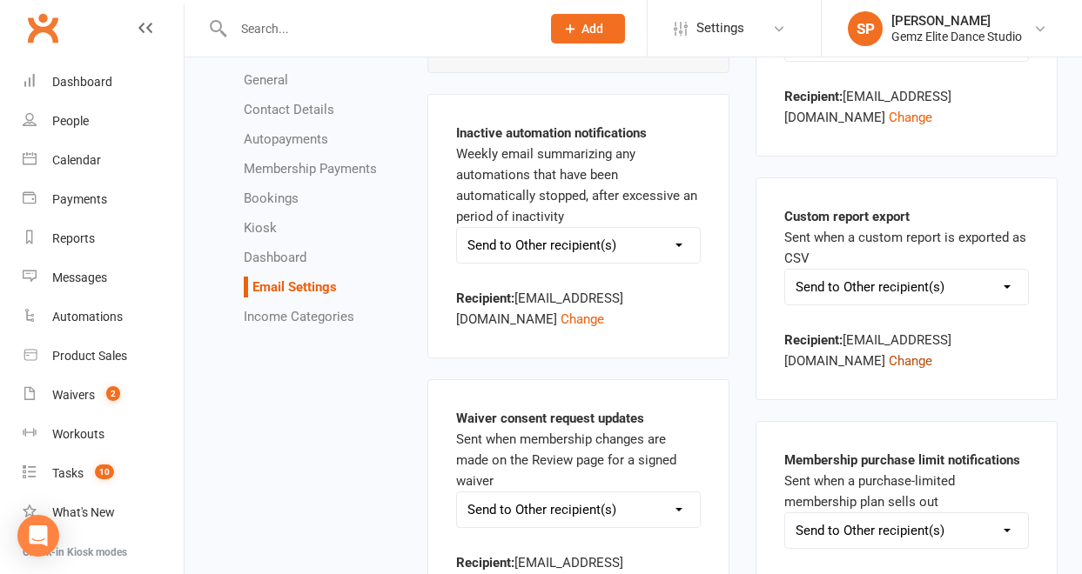
click at [888, 361] on button "Change" at bounding box center [910, 361] width 44 height 21
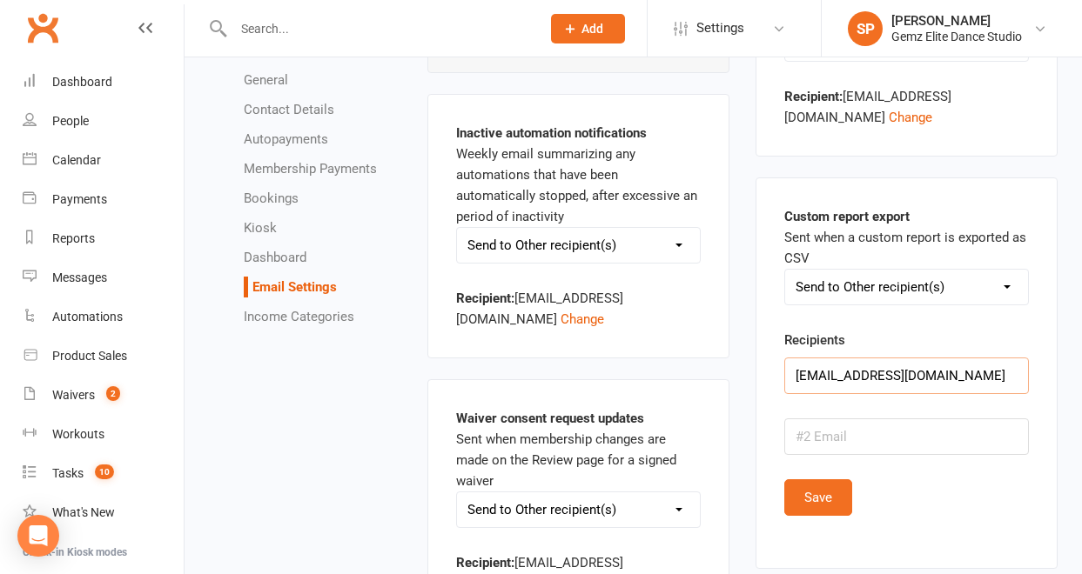
drag, startPoint x: 830, startPoint y: 377, endPoint x: 791, endPoint y: 378, distance: 39.2
click at [791, 378] on input "[EMAIL_ADDRESS][DOMAIN_NAME]" at bounding box center [906, 376] width 245 height 37
type input "[EMAIL_ADDRESS][DOMAIN_NAME]"
click at [835, 500] on button "Save" at bounding box center [818, 497] width 68 height 37
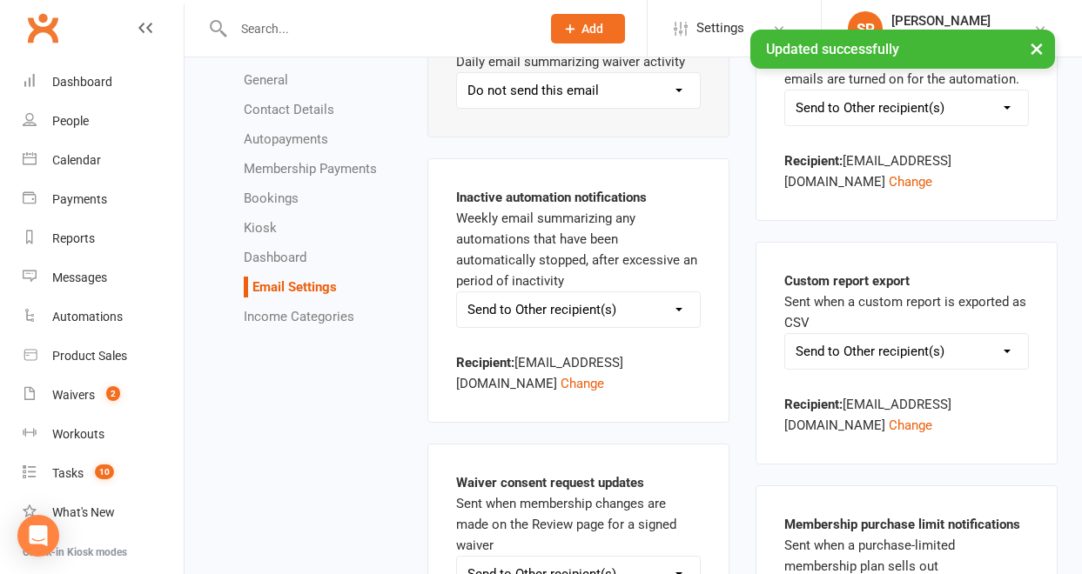
scroll to position [1316, 0]
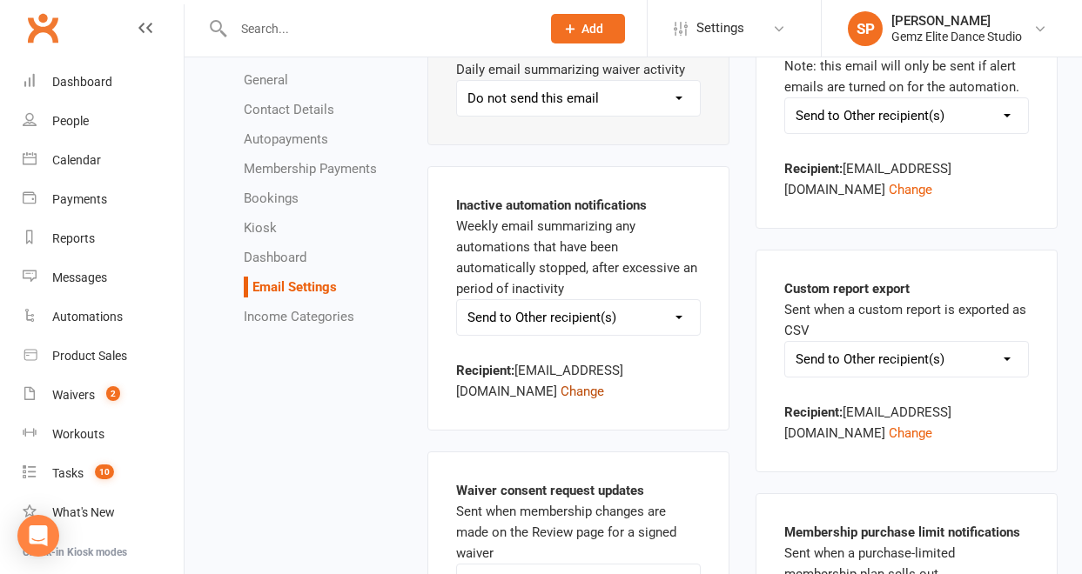
click at [560, 391] on button "Change" at bounding box center [582, 391] width 44 height 21
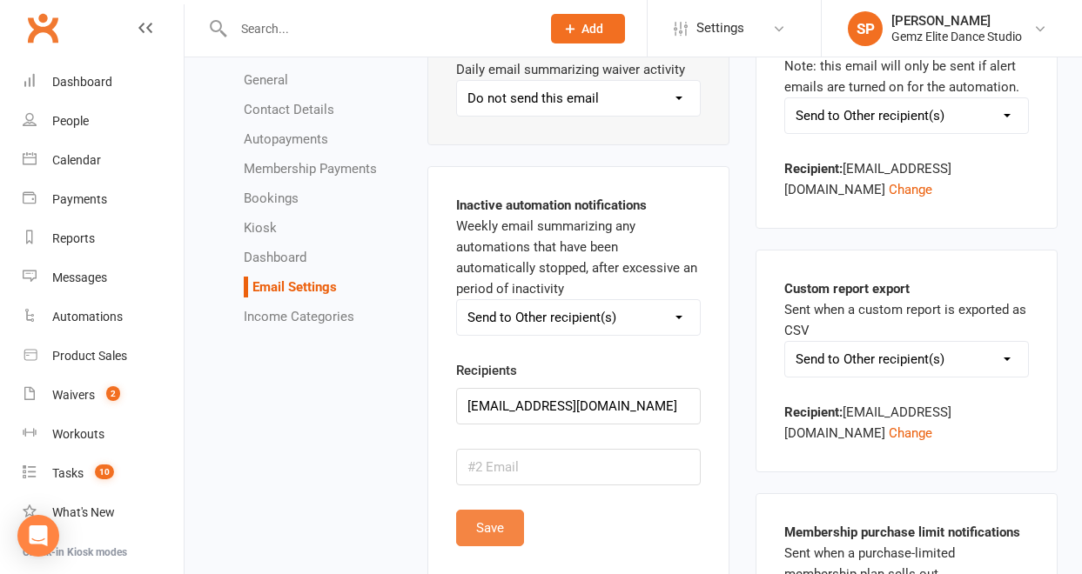
click at [488, 529] on button "Save" at bounding box center [490, 528] width 68 height 37
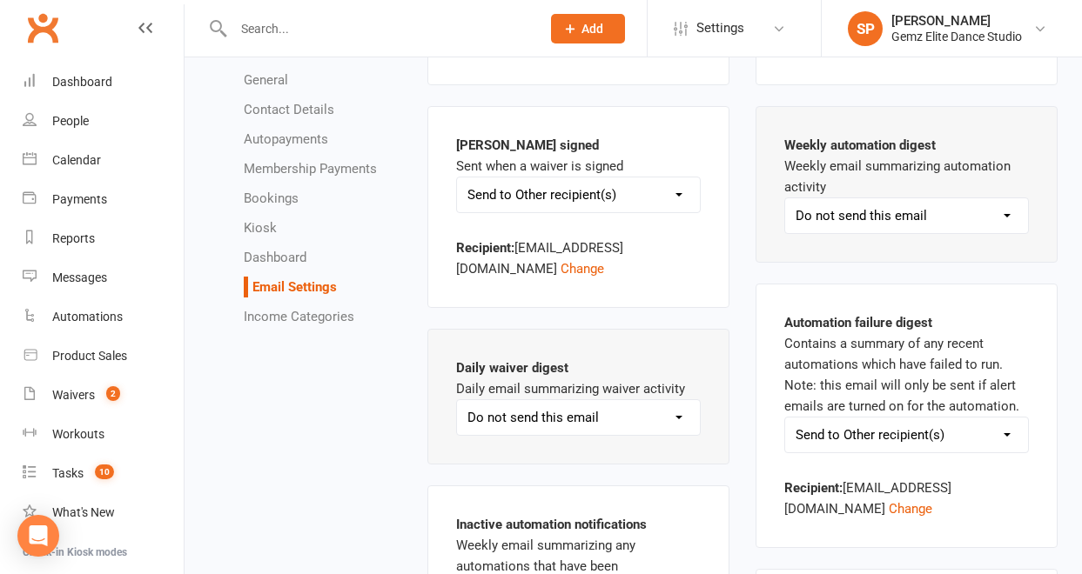
scroll to position [994, 0]
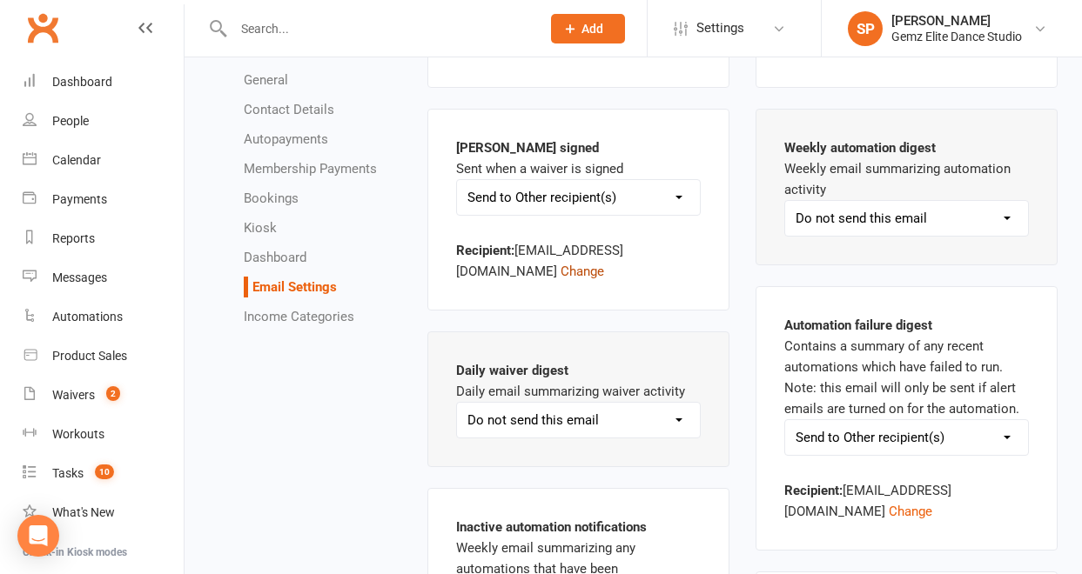
click at [560, 273] on button "Change" at bounding box center [582, 271] width 44 height 21
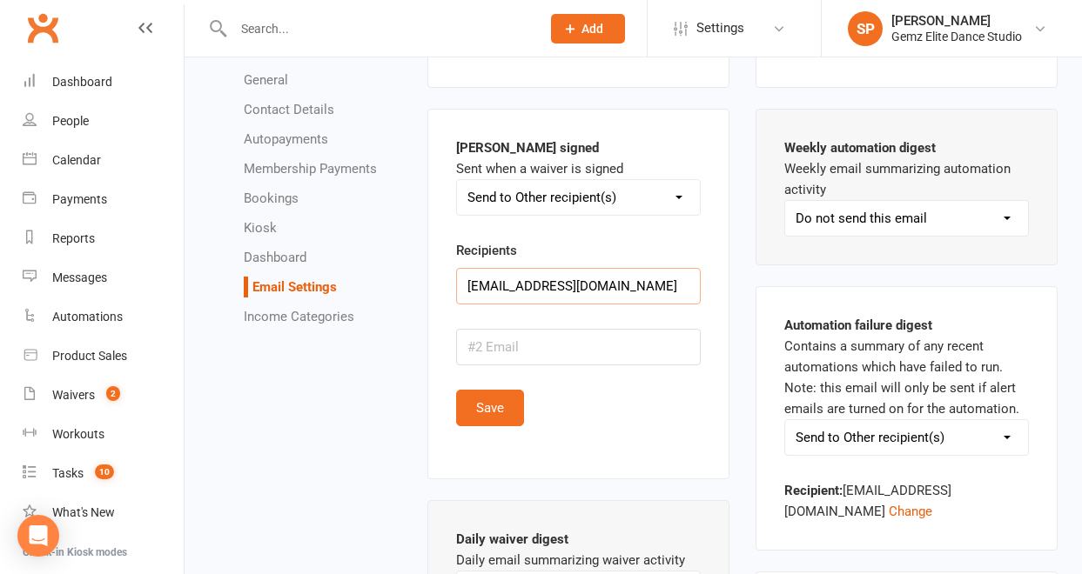
drag, startPoint x: 504, startPoint y: 286, endPoint x: 450, endPoint y: 287, distance: 54.0
click at [450, 287] on div "Waiver signed Sent when a waiver is signed Send to Account owner Send to Other …" at bounding box center [578, 294] width 302 height 371
type input "[EMAIL_ADDRESS][DOMAIN_NAME]"
click at [491, 412] on button "Save" at bounding box center [490, 408] width 68 height 37
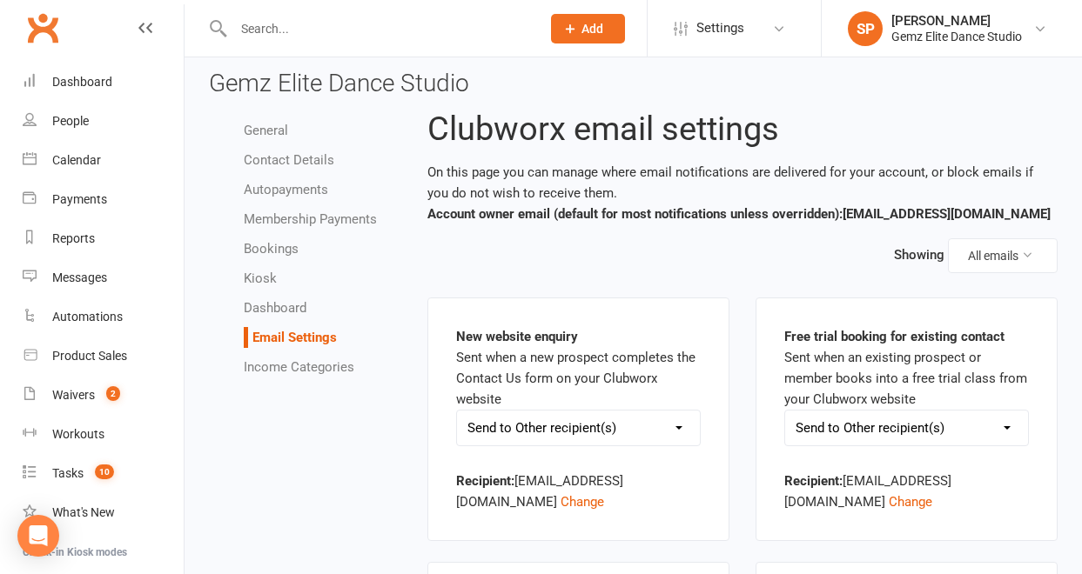
scroll to position [0, 0]
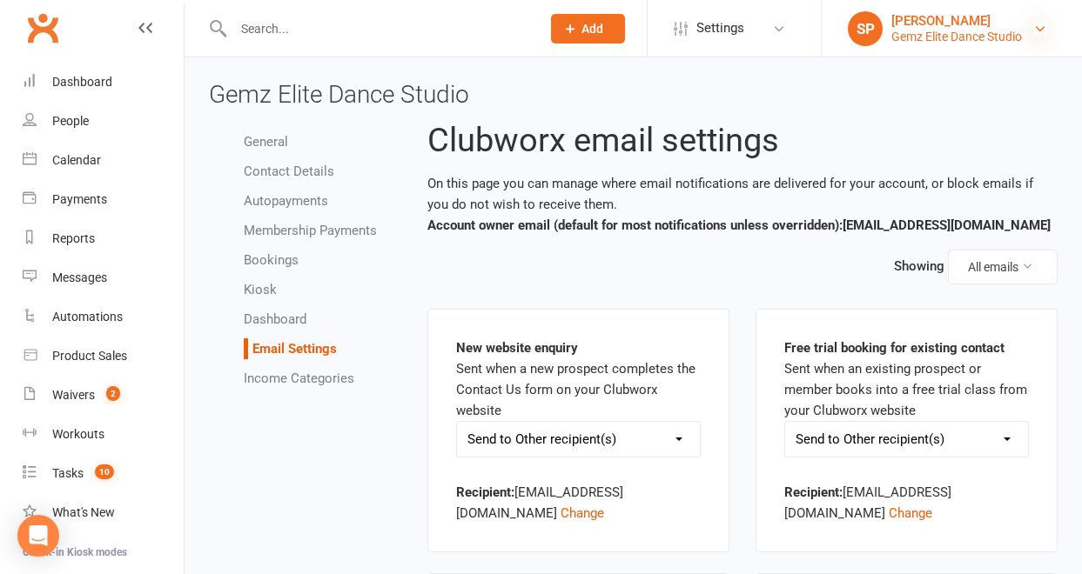
click at [1037, 24] on icon at bounding box center [1040, 29] width 14 height 14
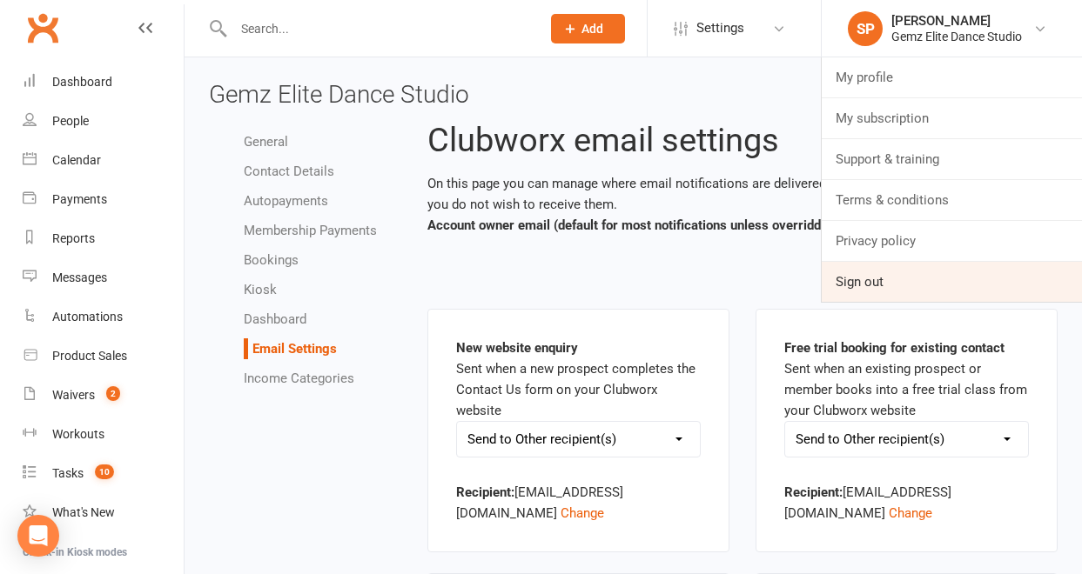
click at [957, 278] on link "Sign out" at bounding box center [951, 282] width 260 height 40
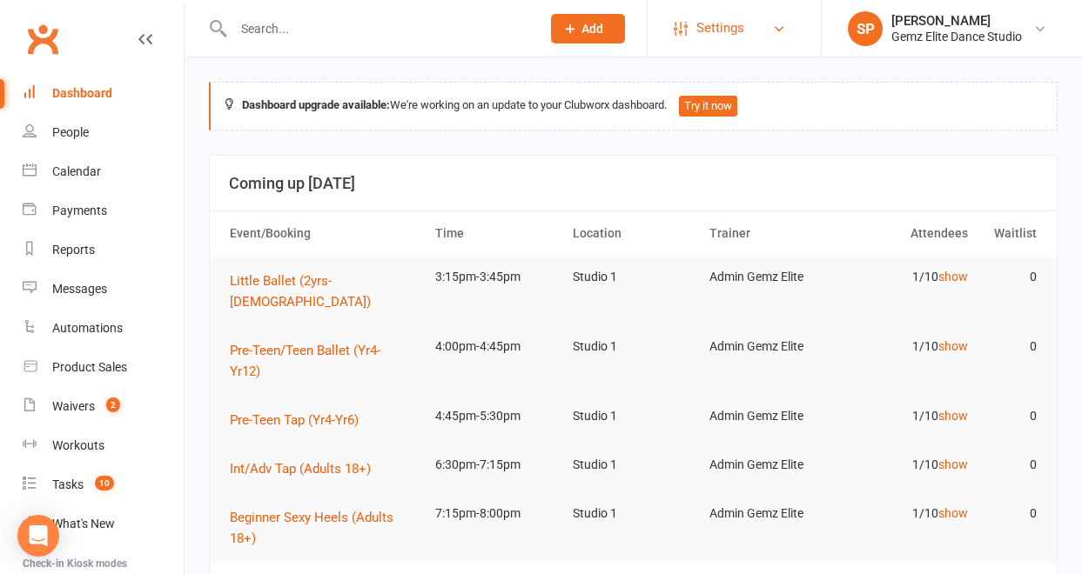
click at [756, 22] on link "Settings" at bounding box center [733, 28] width 121 height 39
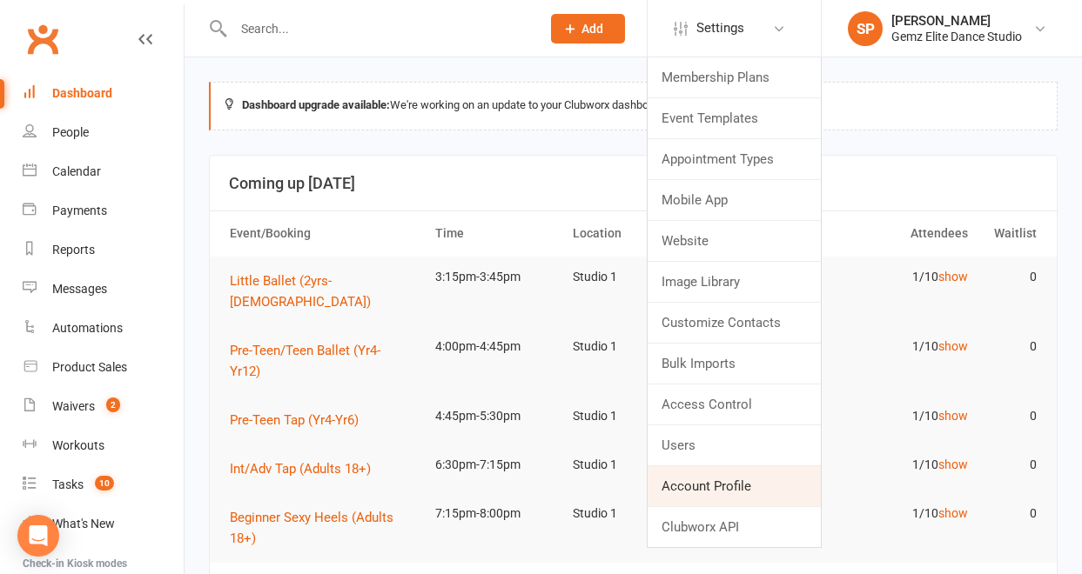
click at [734, 484] on link "Account Profile" at bounding box center [733, 486] width 173 height 40
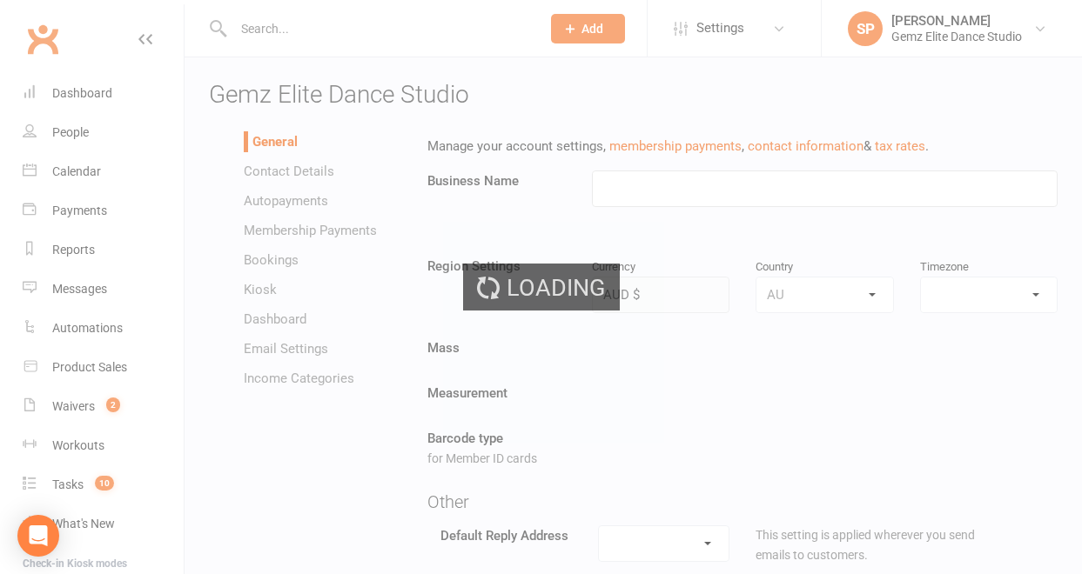
type input "Gemz Elite Dance Studio"
select select "[GEOGRAPHIC_DATA]/[GEOGRAPHIC_DATA]"
select select "[EMAIL_ADDRESS][DOMAIN_NAME]"
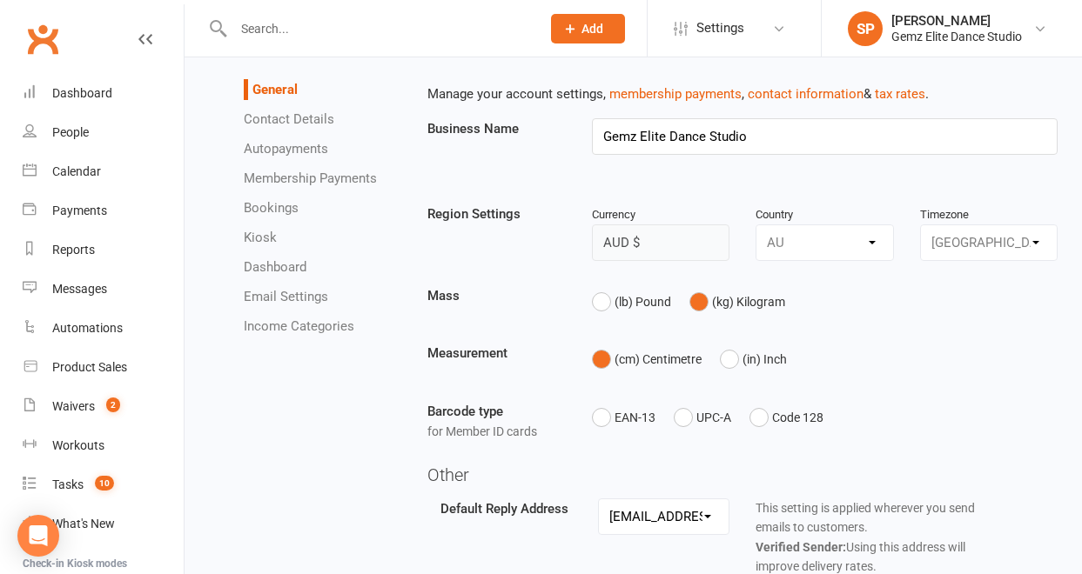
scroll to position [49, 0]
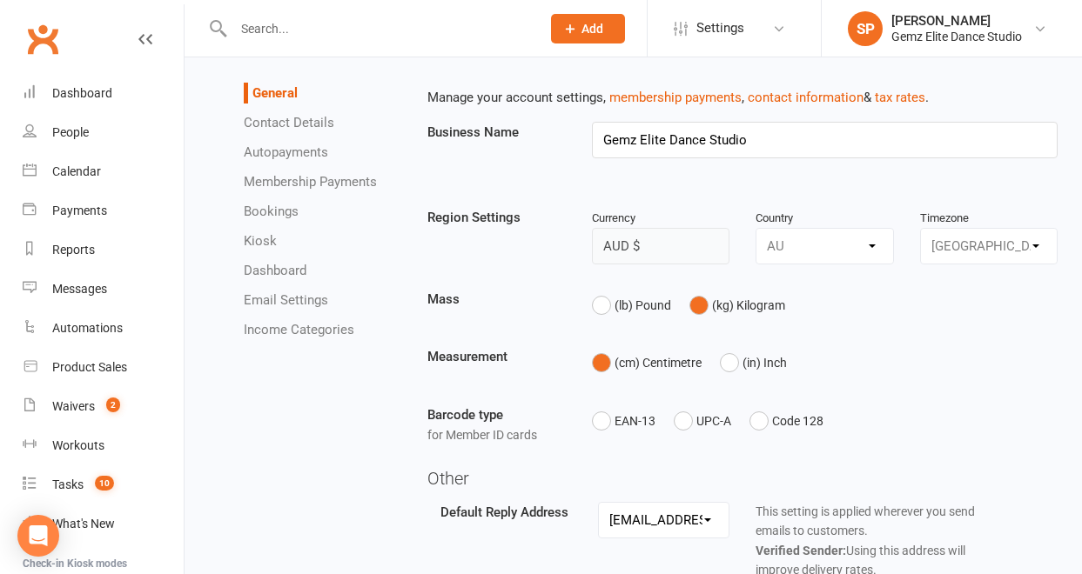
click at [284, 302] on link "Email Settings" at bounding box center [286, 300] width 84 height 16
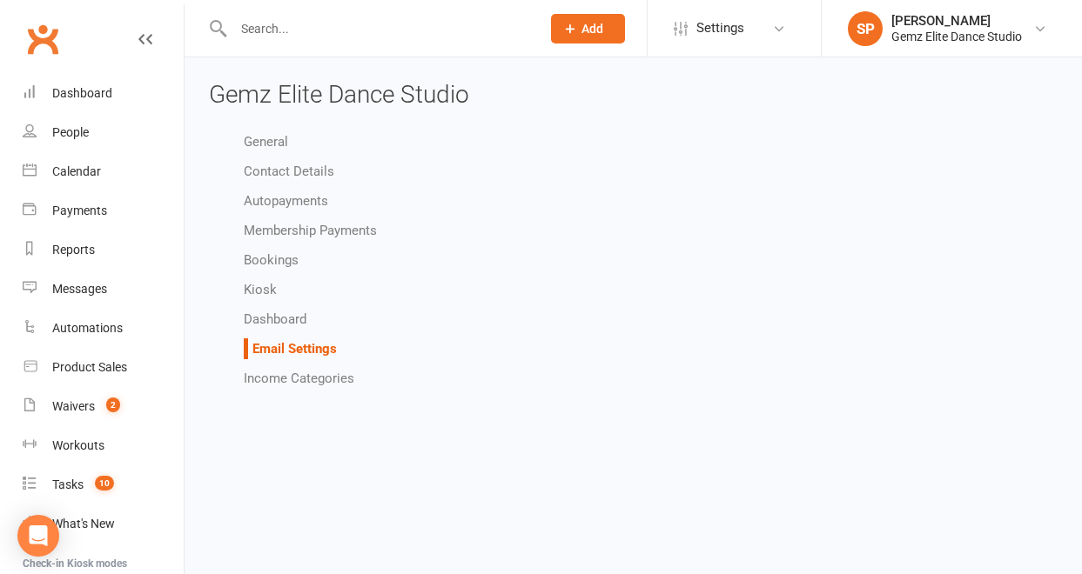
select select "other"
select select "do_not_send"
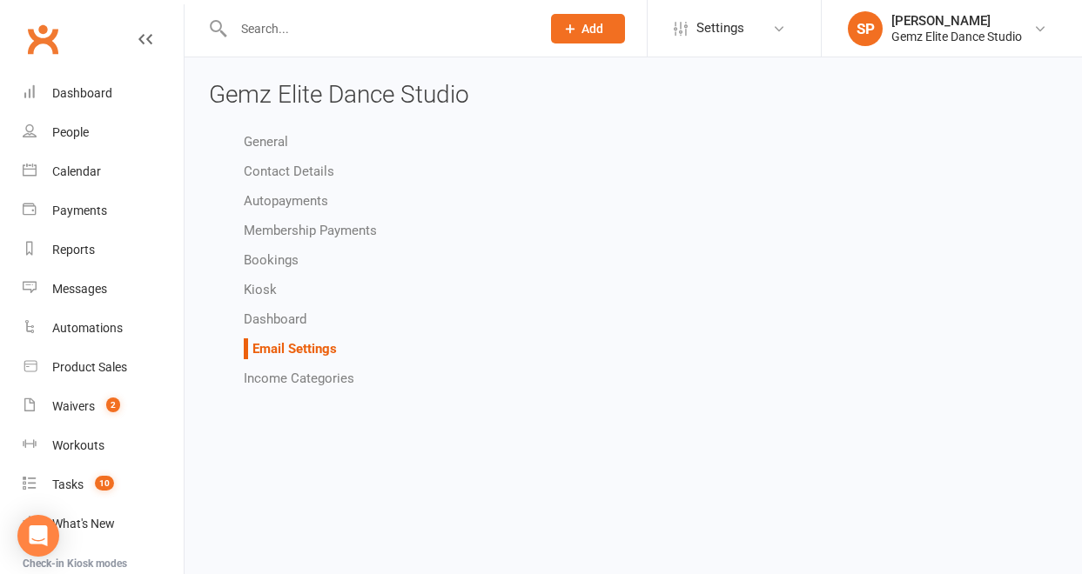
select select "other"
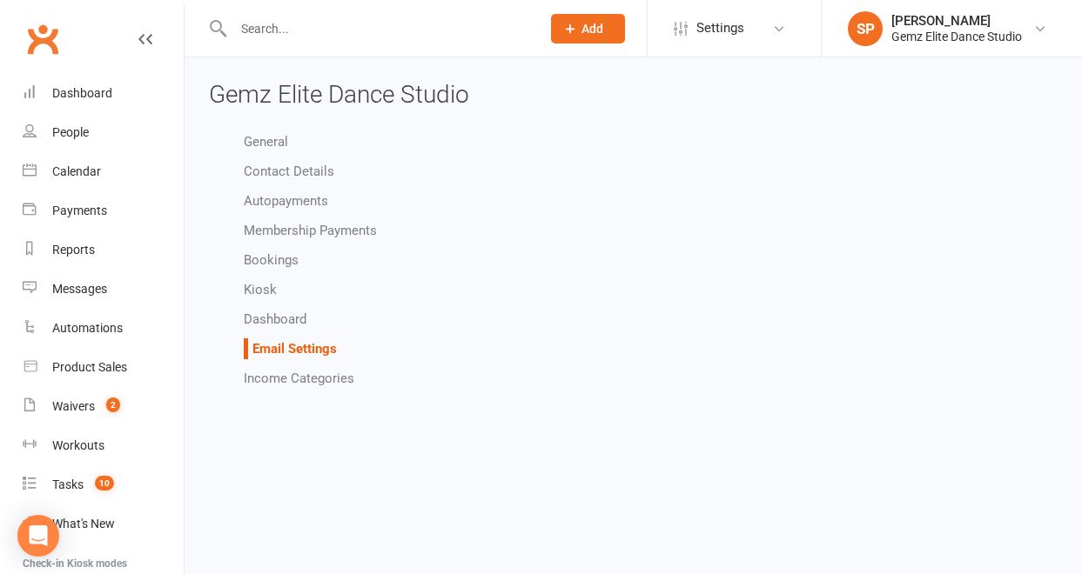
select select "other"
select select "do_not_send"
select select "other"
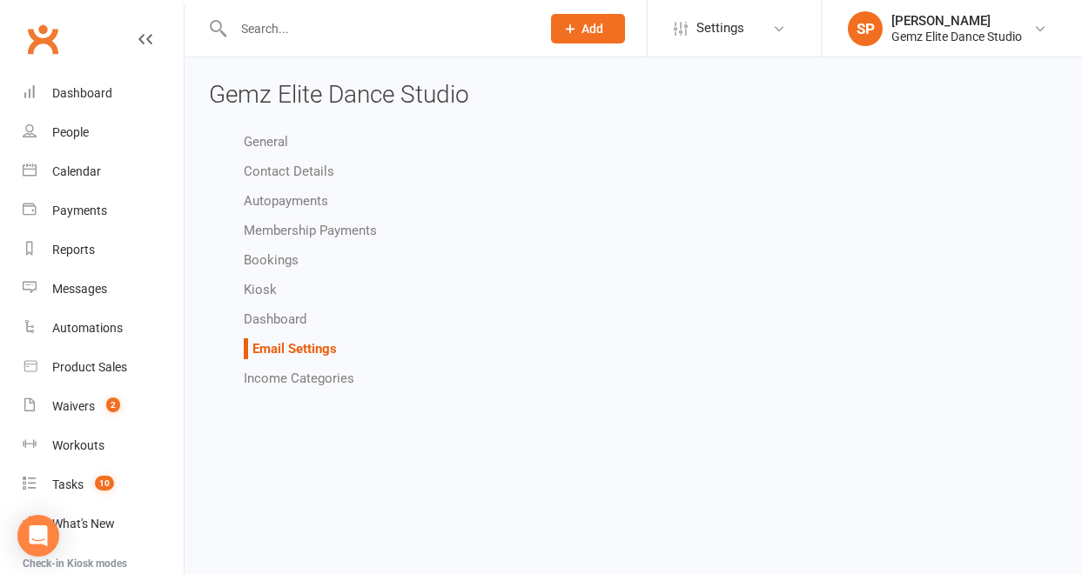
select select "other"
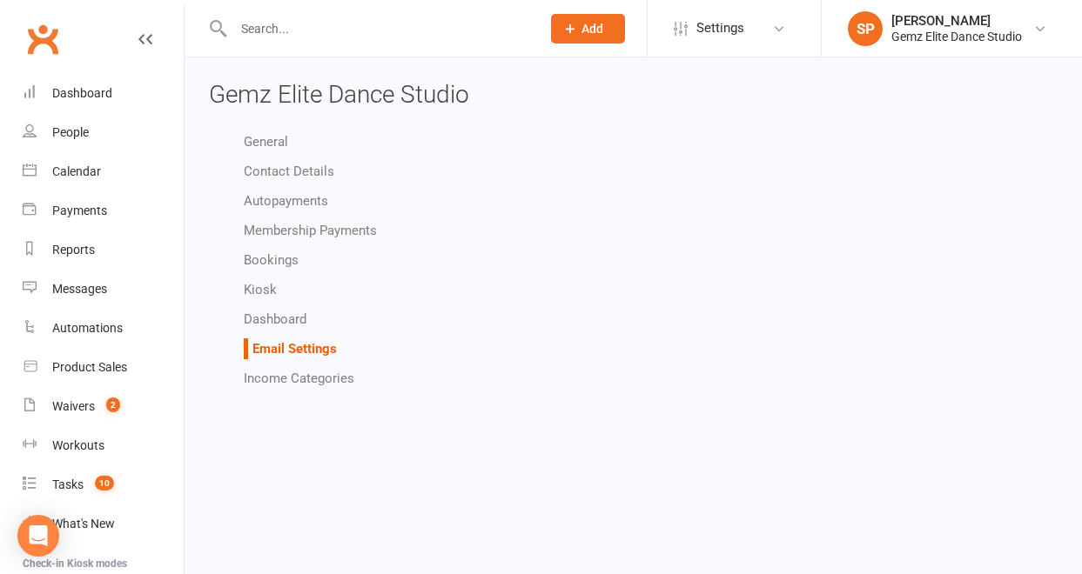
select select "do_not_send"
select select "other"
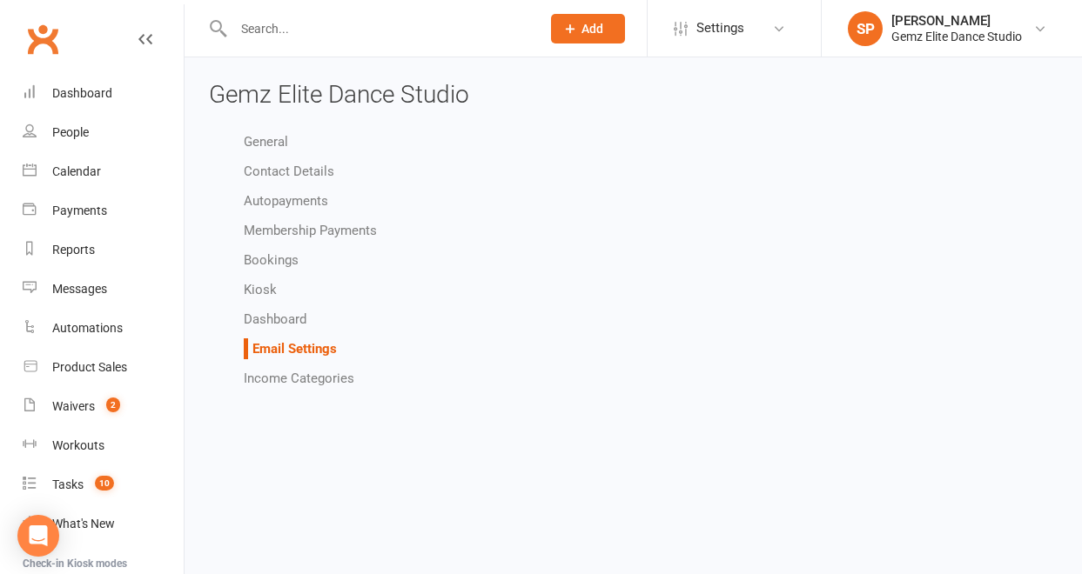
select select "do_not_send"
select select "other"
select select "do_not_send"
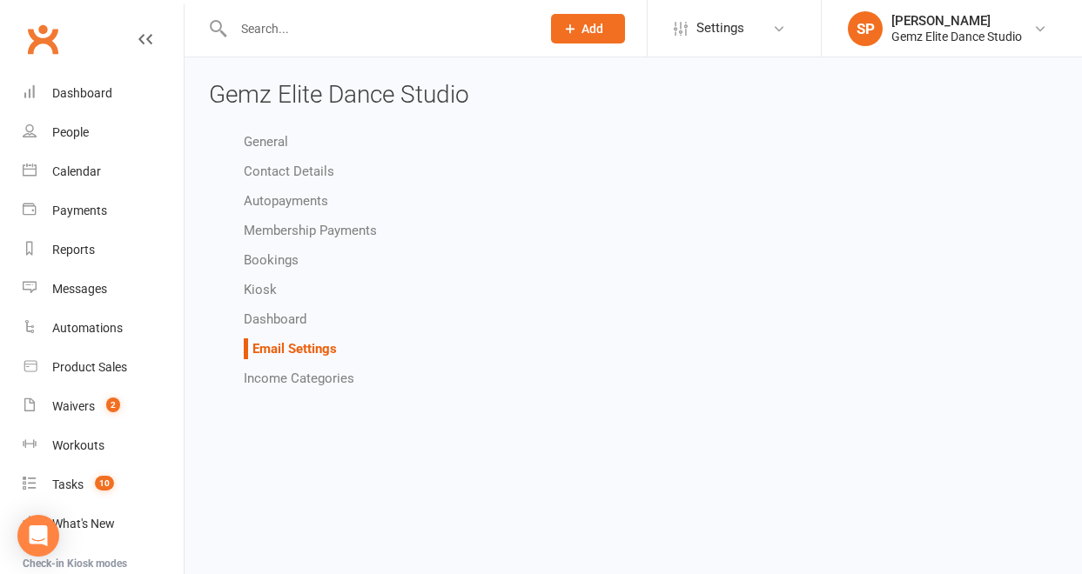
select select "other"
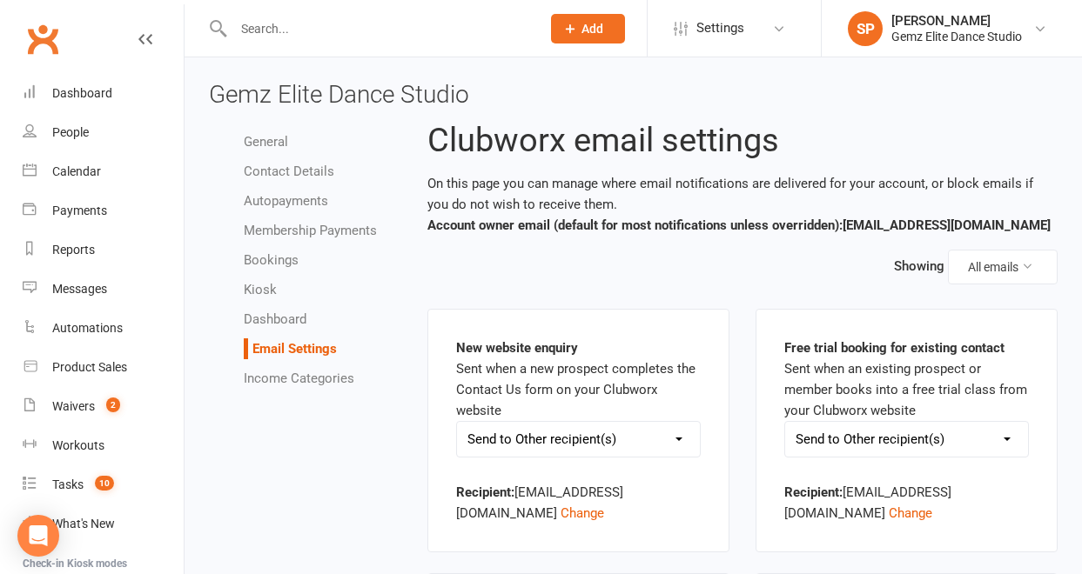
click at [293, 171] on link "Contact Details" at bounding box center [289, 172] width 90 height 16
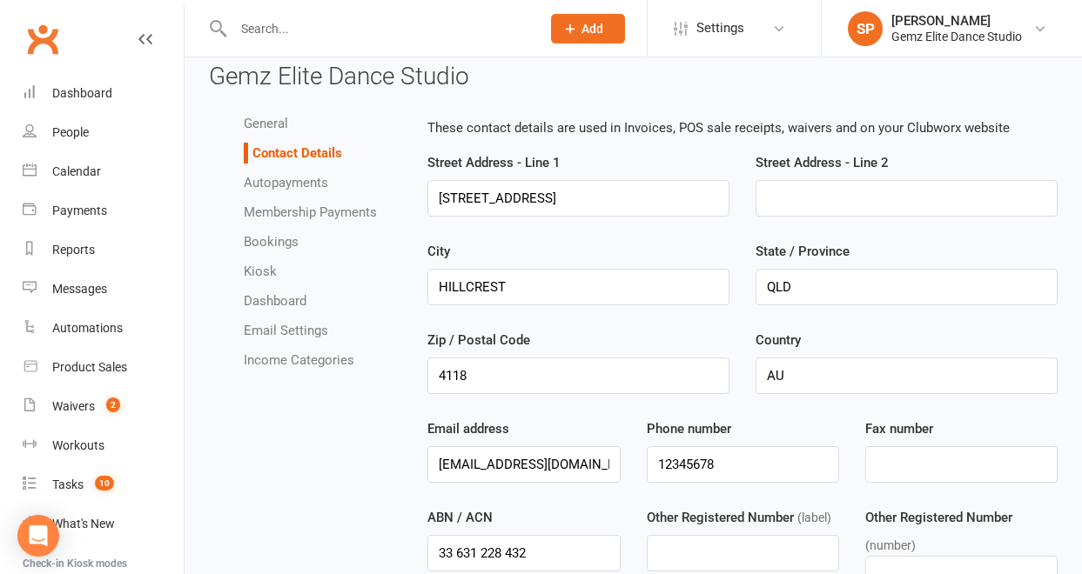
scroll to position [6, 0]
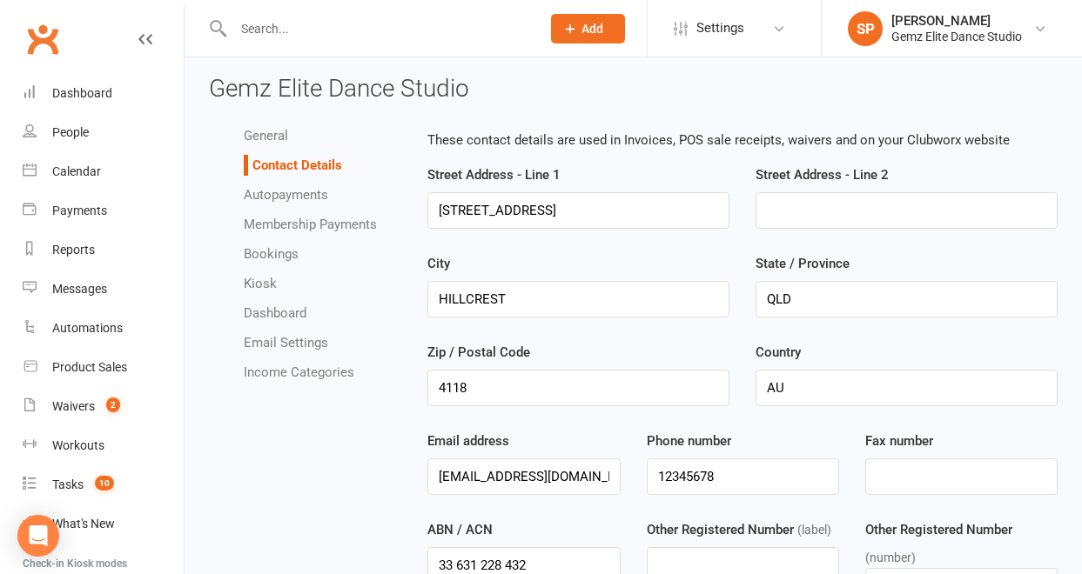
click at [285, 136] on link "General" at bounding box center [266, 136] width 44 height 16
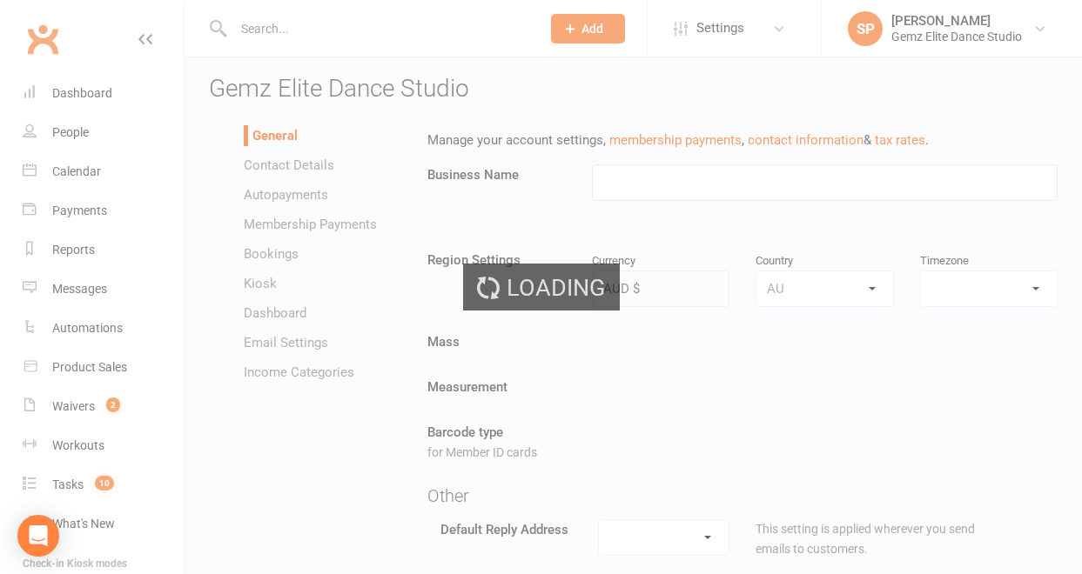
type input "Gemz Elite Dance Studio"
select select "[GEOGRAPHIC_DATA]/[GEOGRAPHIC_DATA]"
select select "[EMAIL_ADDRESS][DOMAIN_NAME]"
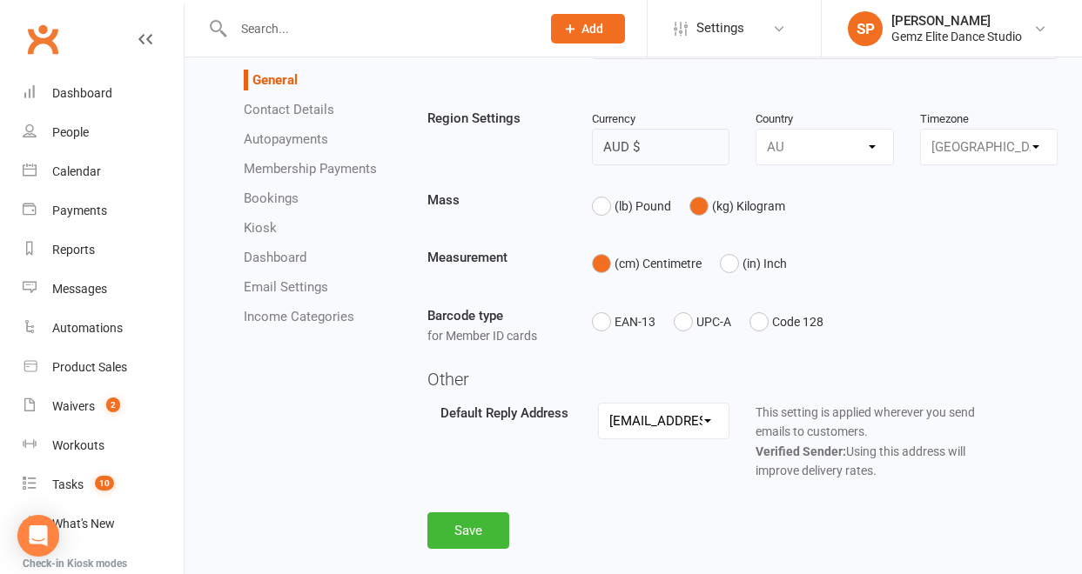
scroll to position [175, 0]
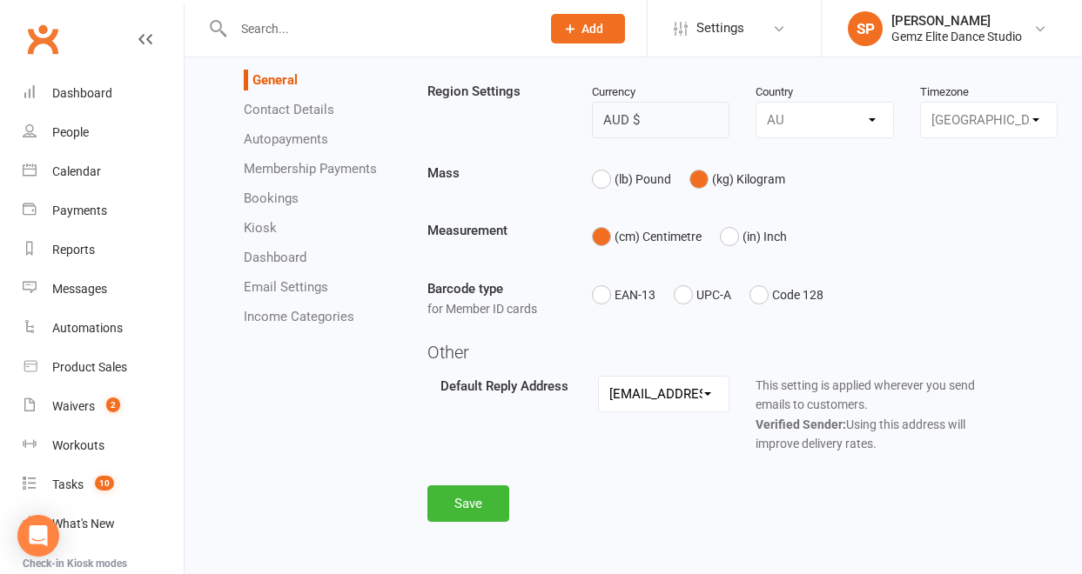
click at [306, 142] on link "Autopayments" at bounding box center [286, 139] width 84 height 16
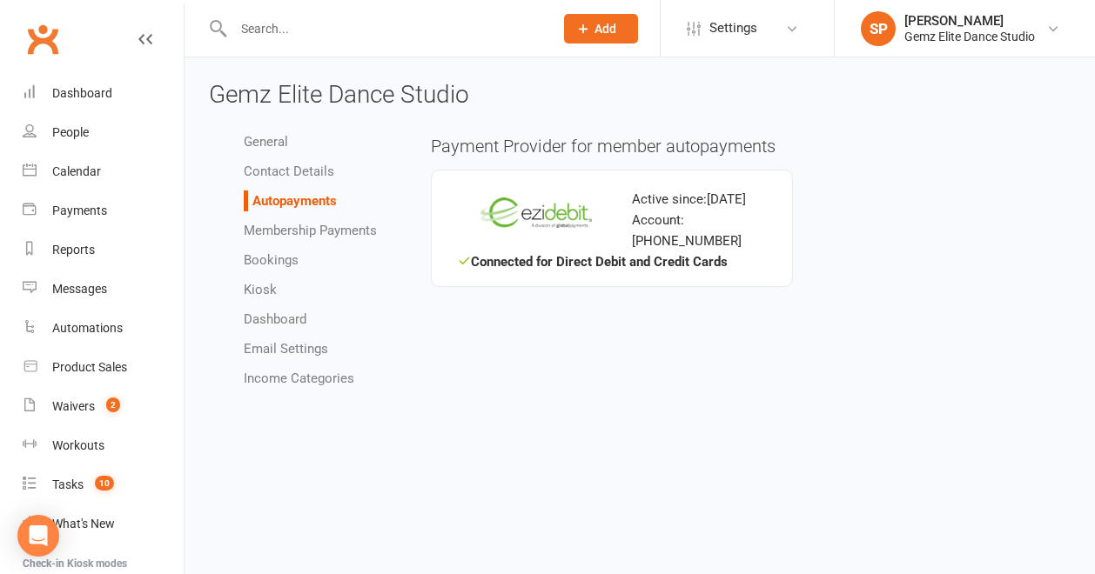
click at [303, 229] on link "Membership Payments" at bounding box center [310, 231] width 133 height 16
select select "1204"
select select "expire_class_packs_on_booking_creation"
select select "allow_make_up_classes_for_expired_memberships_up_to_90d"
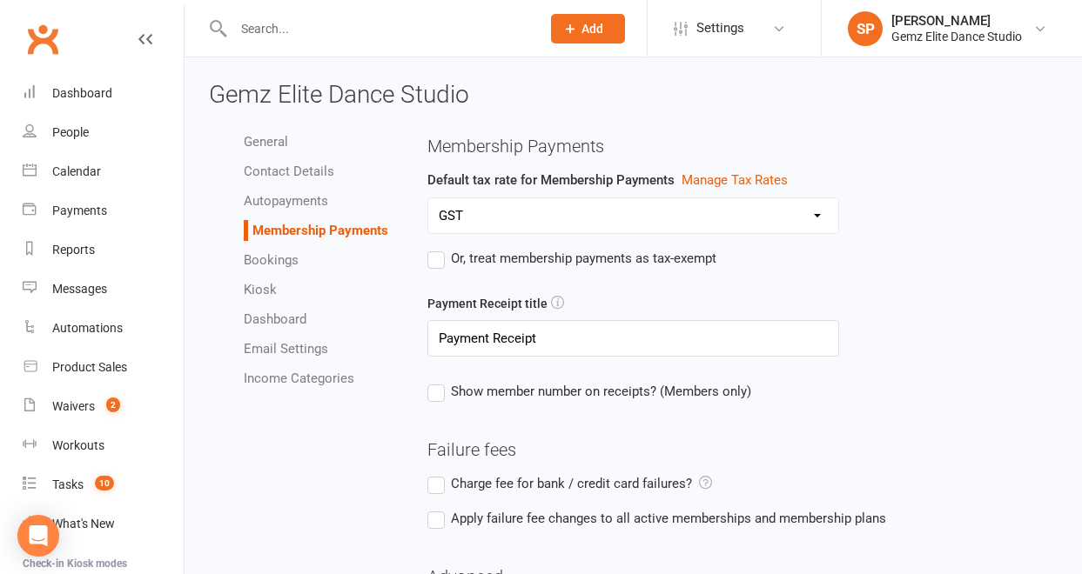
click at [297, 259] on link "Bookings" at bounding box center [271, 260] width 55 height 16
select select "send_booking_confirmation_email_to_none"
select select "send_booking_reminder_to_none"
select select "false"
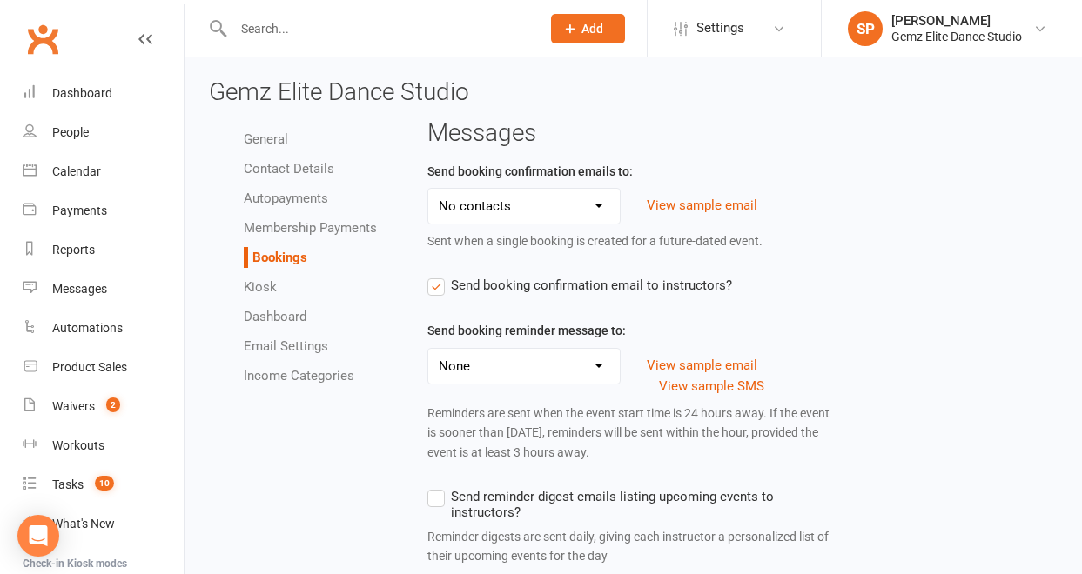
scroll to position [3, 0]
click at [285, 291] on li "Kiosk" at bounding box center [322, 286] width 157 height 21
click at [265, 291] on link "Kiosk" at bounding box center [260, 286] width 33 height 16
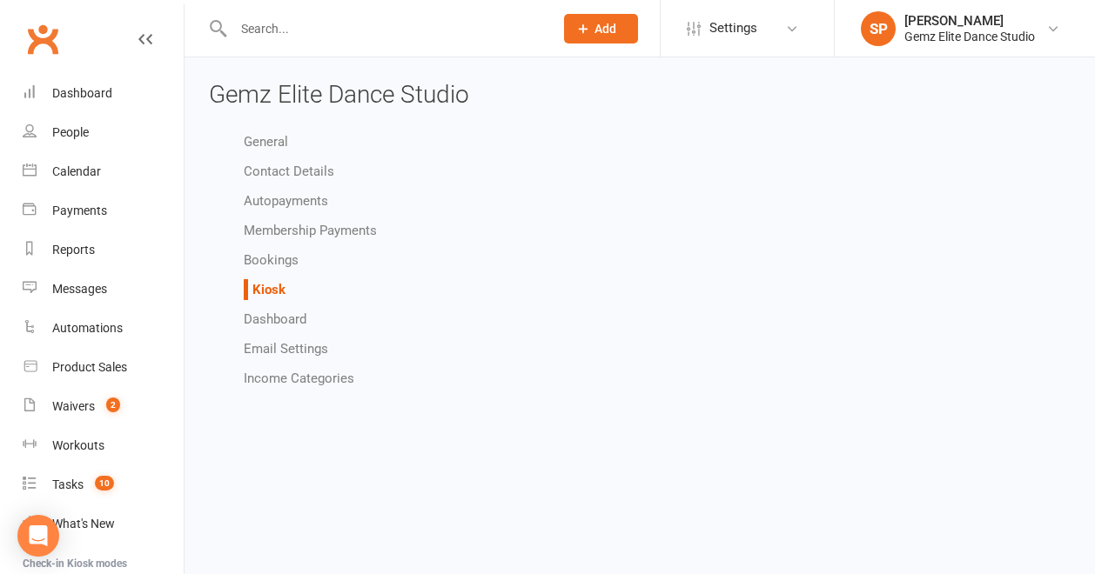
select select "all_attendees_sort_order_checked_in_desc"
select select "checked_in_attendee_sort_order_checked_in_desc"
select select "pending_attendee_sort_order_first_name_asc"
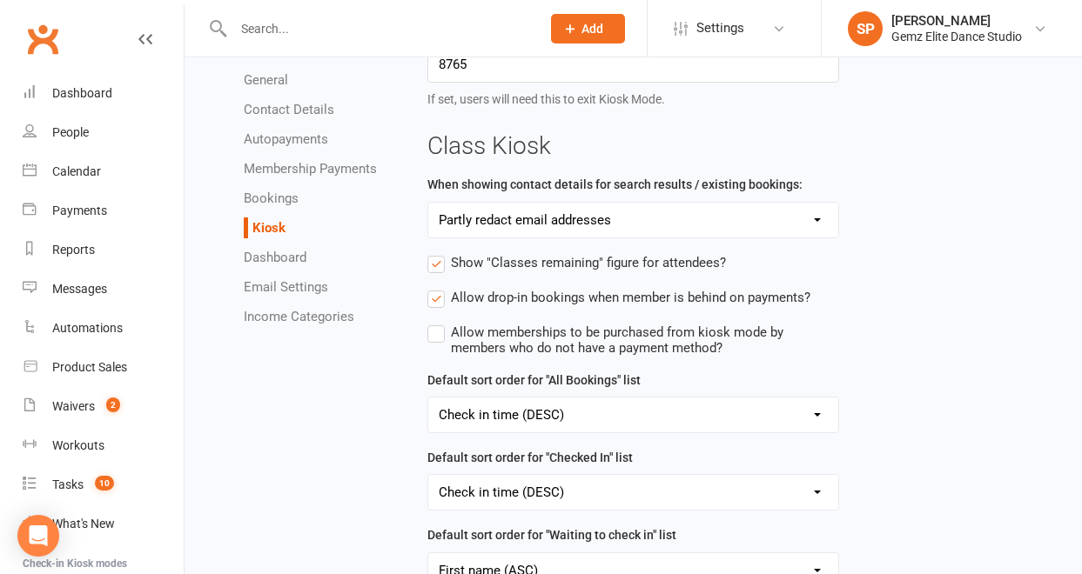
scroll to position [149, 0]
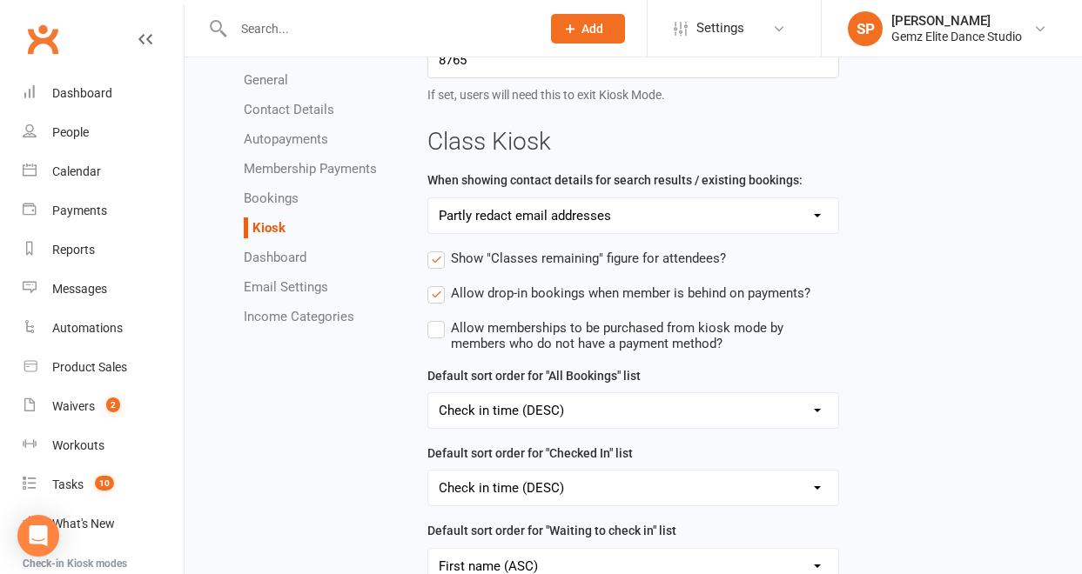
click at [276, 258] on link "Dashboard" at bounding box center [275, 258] width 63 height 16
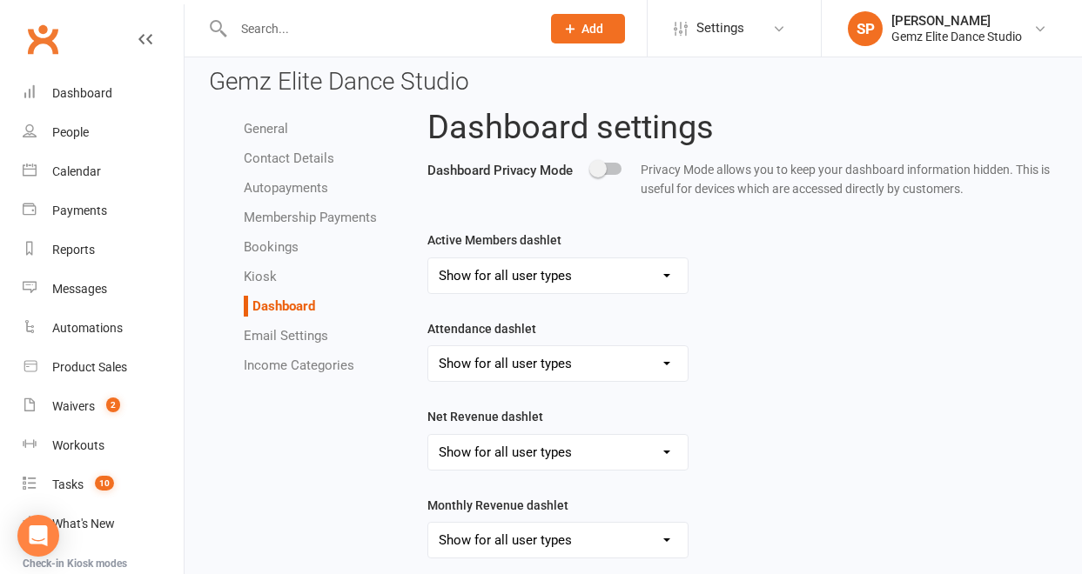
scroll to position [19, 0]
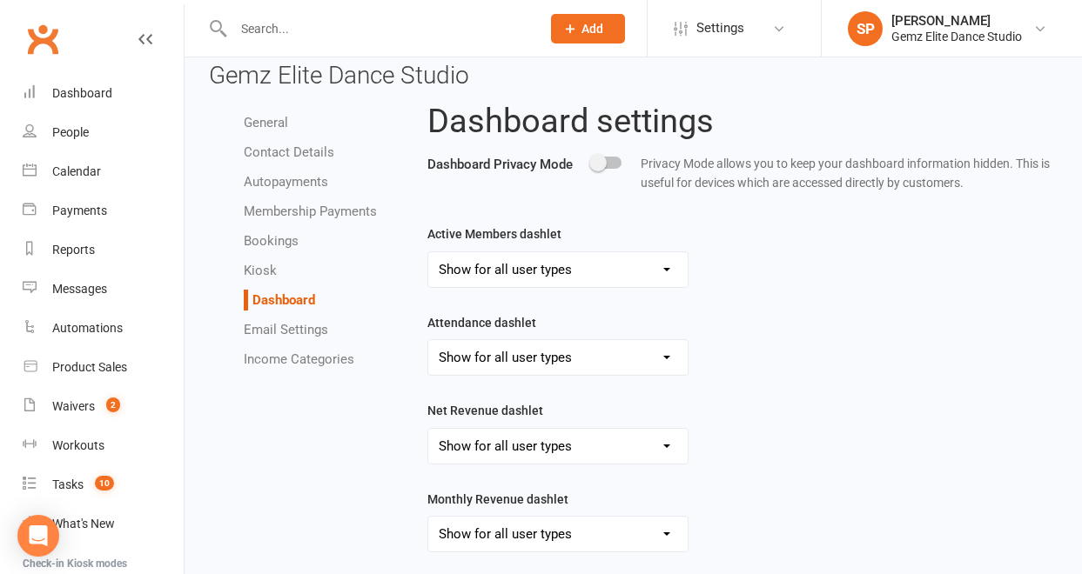
click at [668, 449] on select "Show for all user types Hide for all user types Show for Account Owners only" at bounding box center [557, 446] width 259 height 35
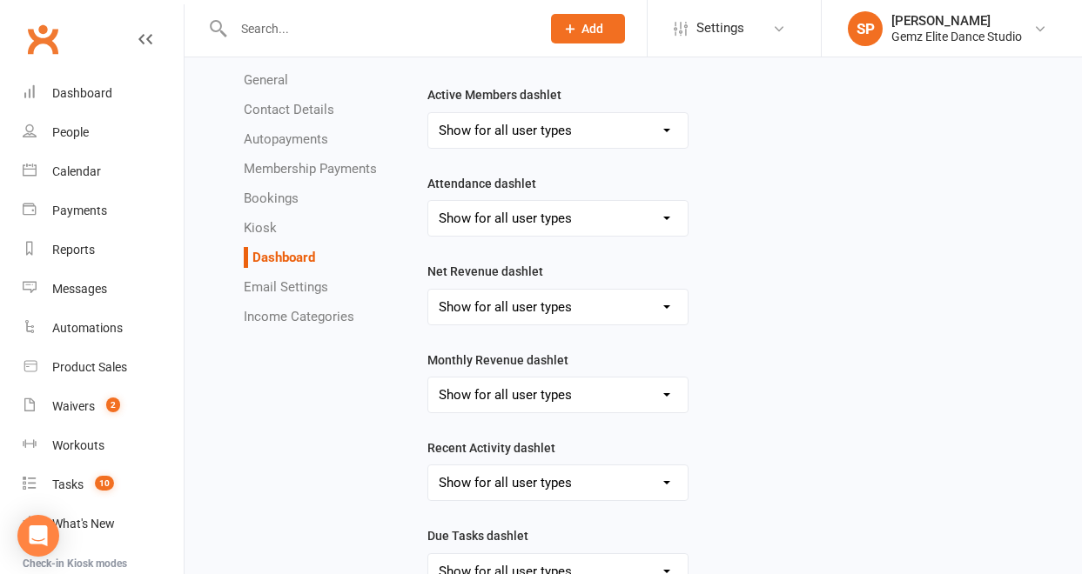
scroll to position [171, 0]
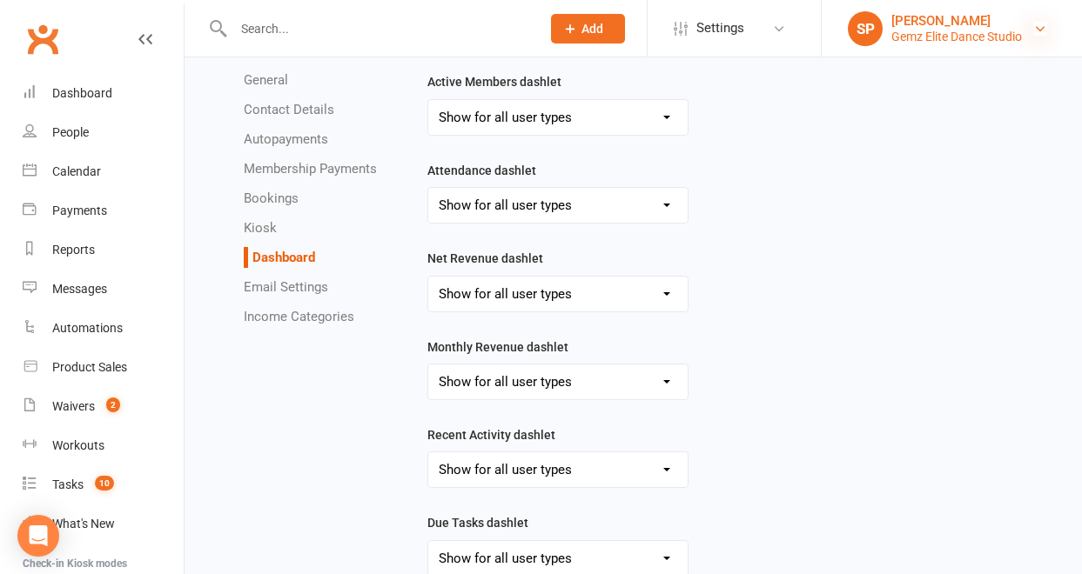
click at [1035, 26] on icon at bounding box center [1040, 29] width 14 height 14
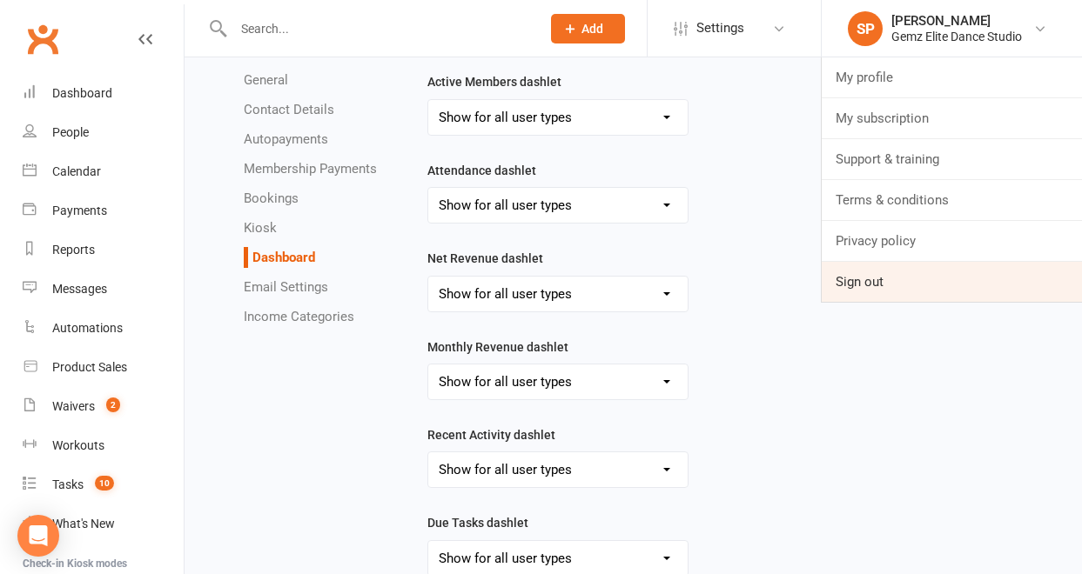
click at [955, 291] on link "Sign out" at bounding box center [951, 282] width 260 height 40
